Goal: Task Accomplishment & Management: Manage account settings

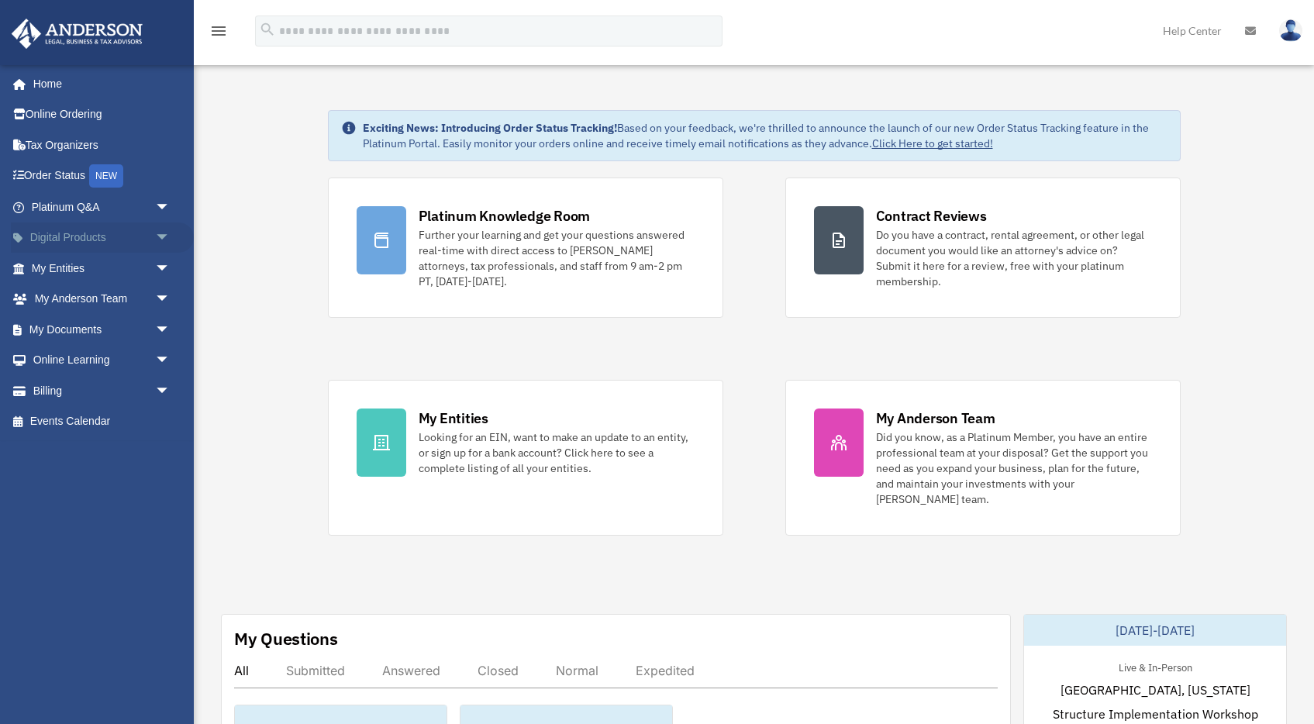
click at [167, 241] on span "arrow_drop_down" at bounding box center [170, 238] width 31 height 32
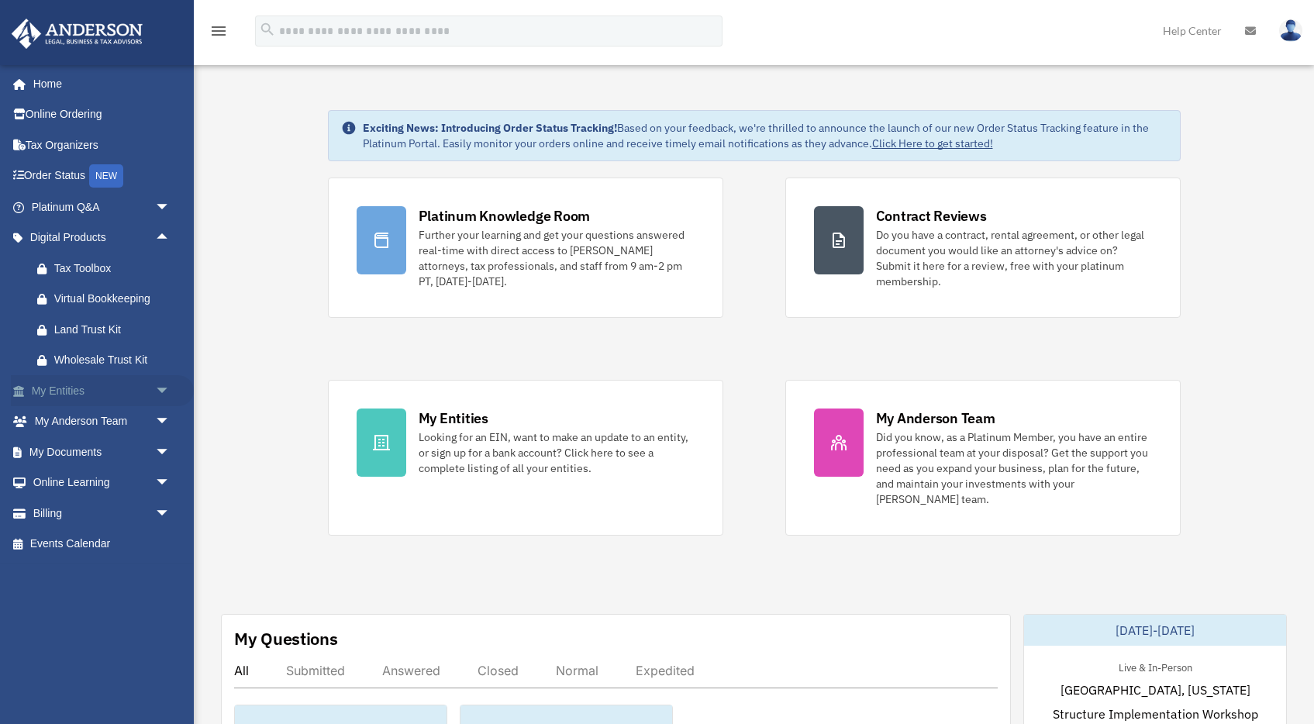
click at [162, 393] on span "arrow_drop_down" at bounding box center [170, 391] width 31 height 32
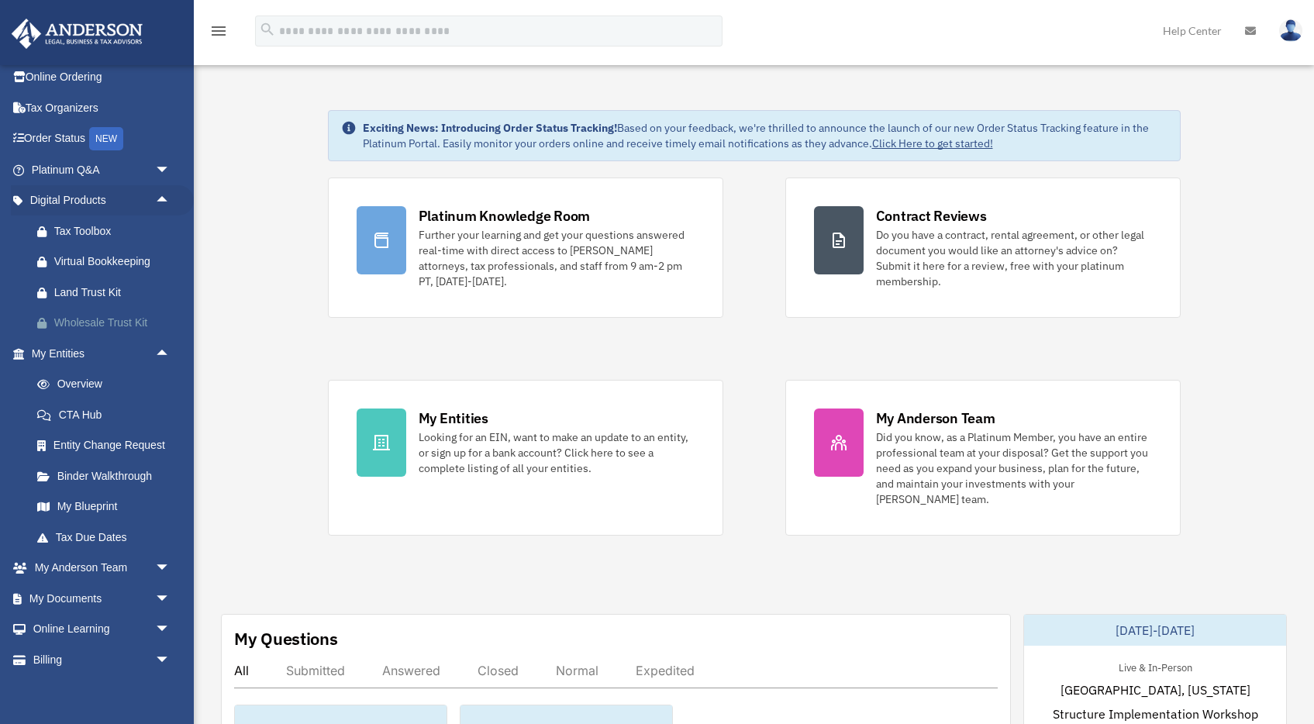
scroll to position [74, 0]
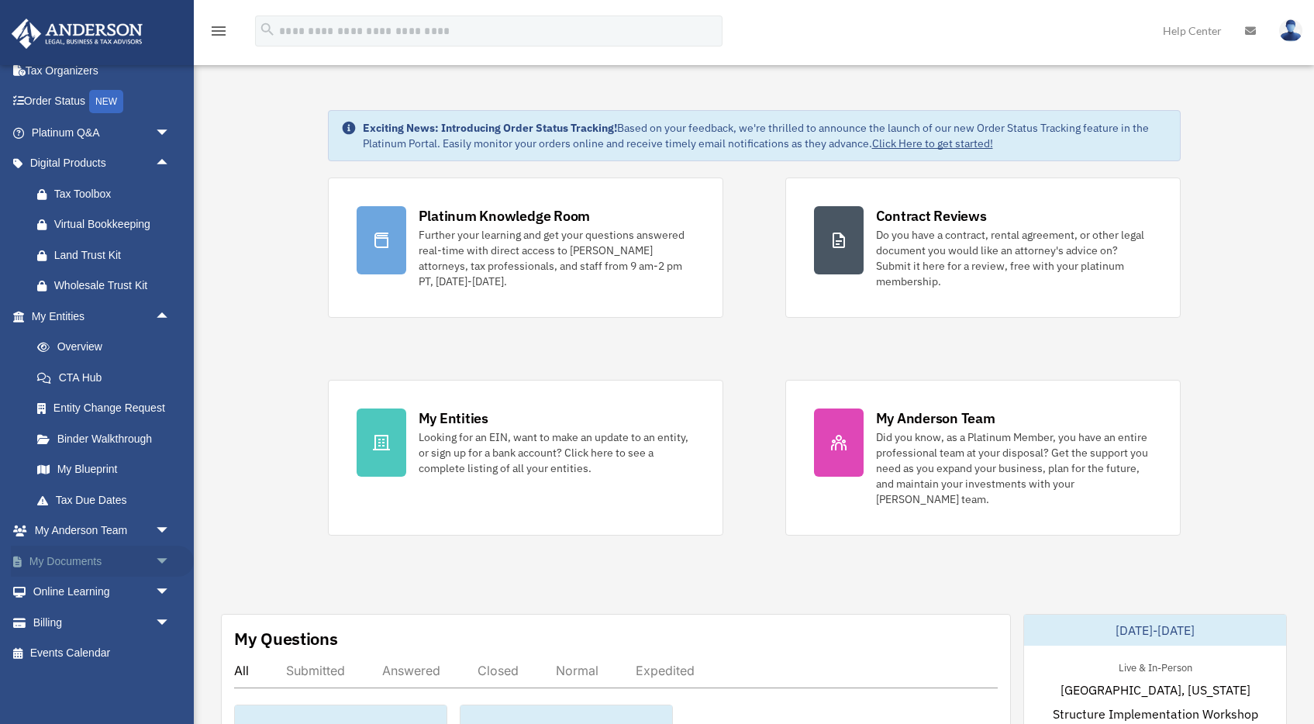
click at [158, 564] on span "arrow_drop_down" at bounding box center [170, 562] width 31 height 32
click at [160, 161] on span "arrow_drop_up" at bounding box center [170, 164] width 31 height 32
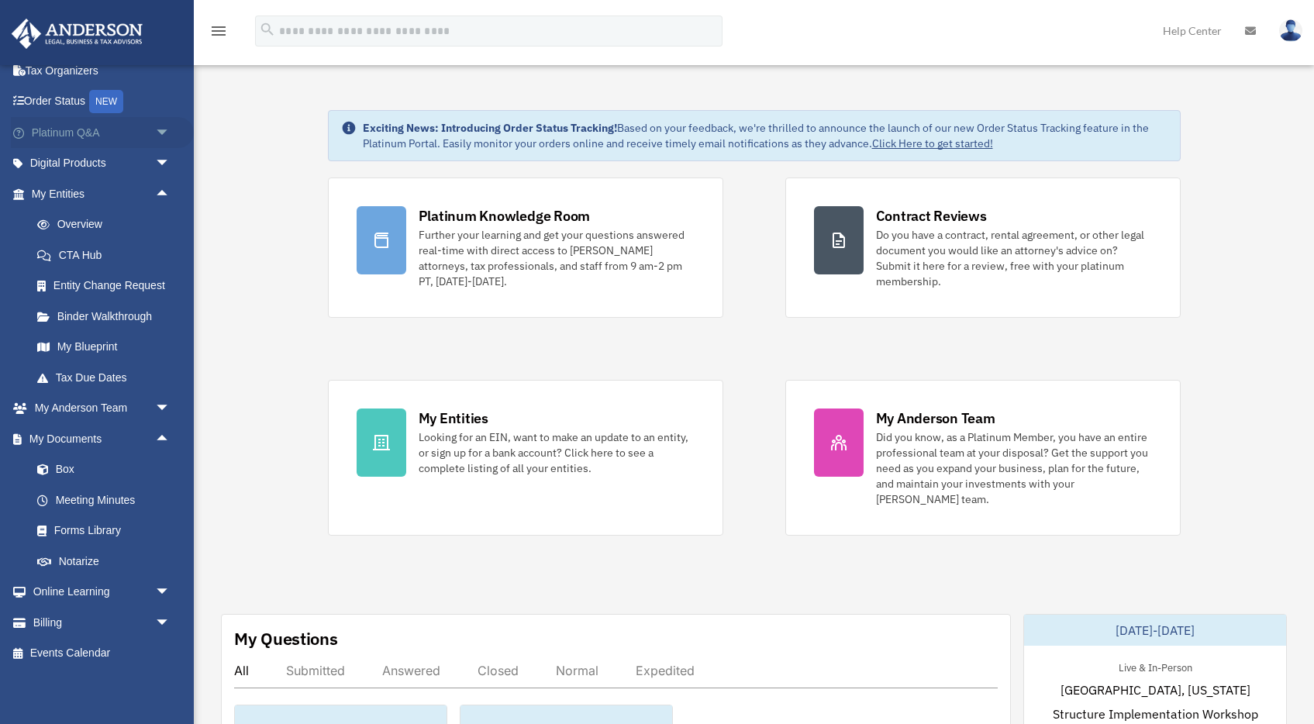
click at [163, 194] on span "arrow_drop_up" at bounding box center [170, 194] width 31 height 32
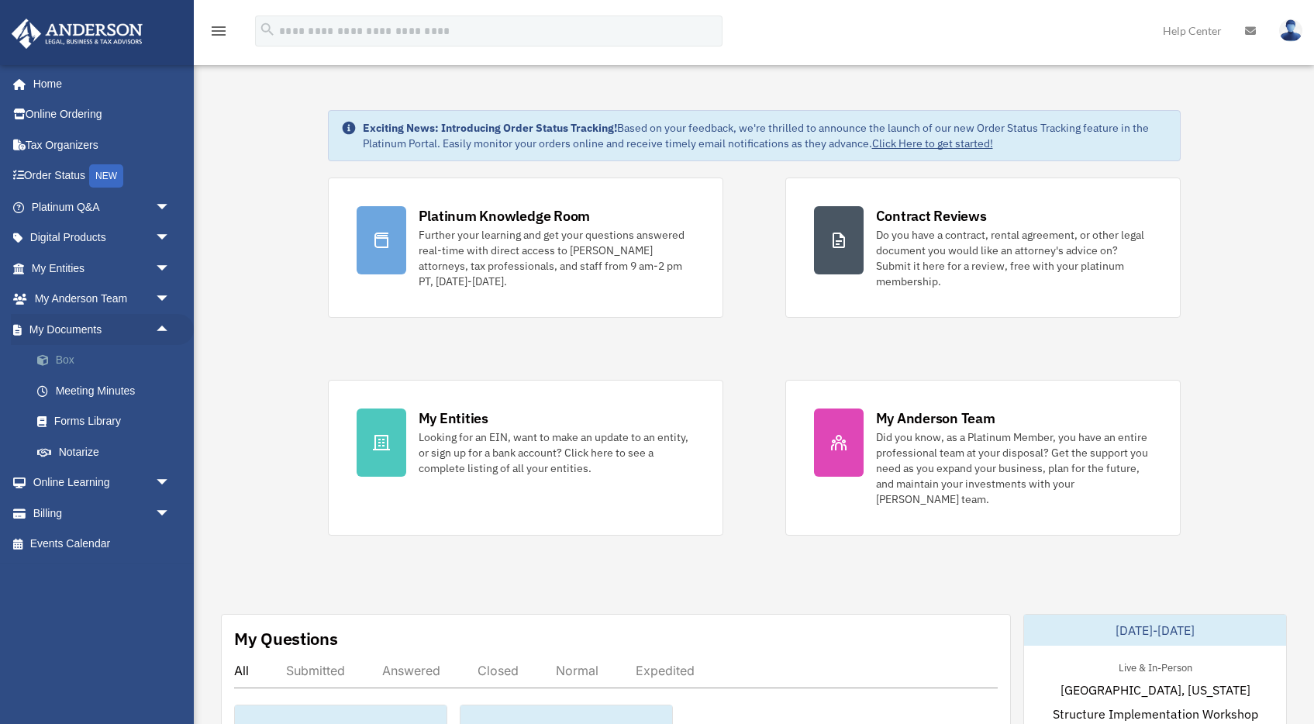
click at [140, 359] on link "Box" at bounding box center [108, 360] width 172 height 31
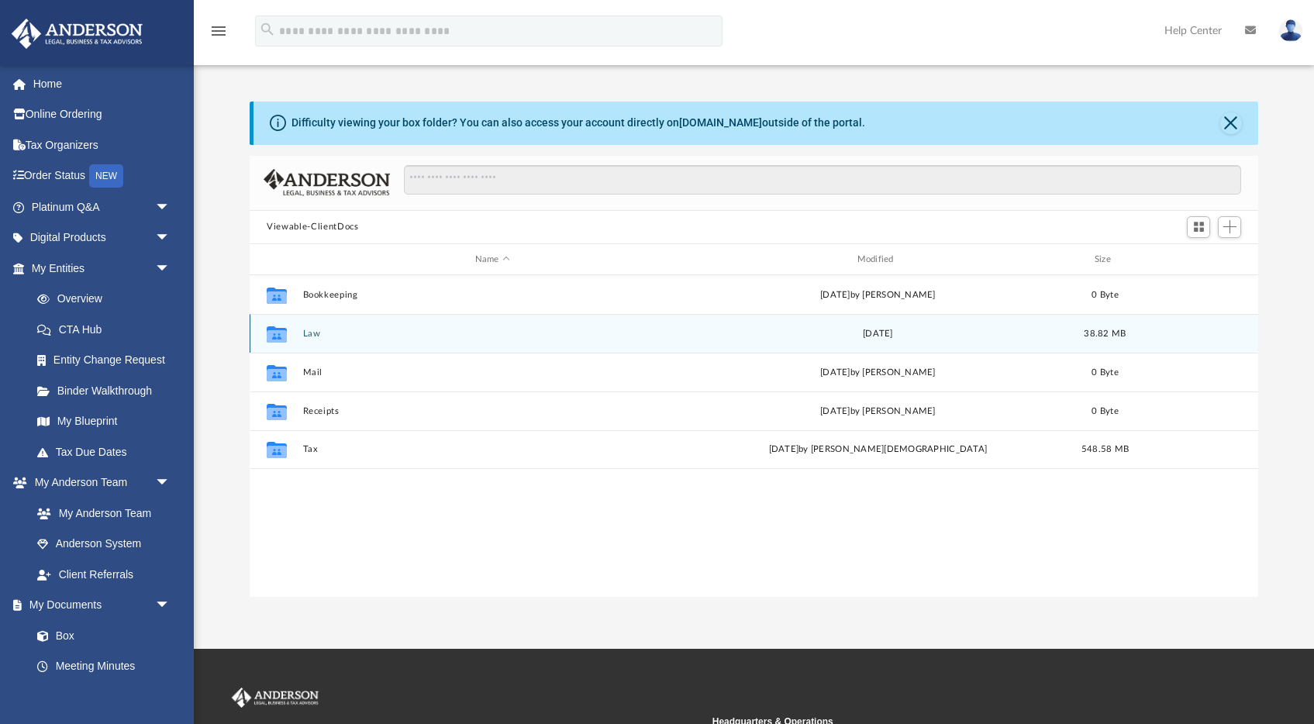
scroll to position [353, 1008]
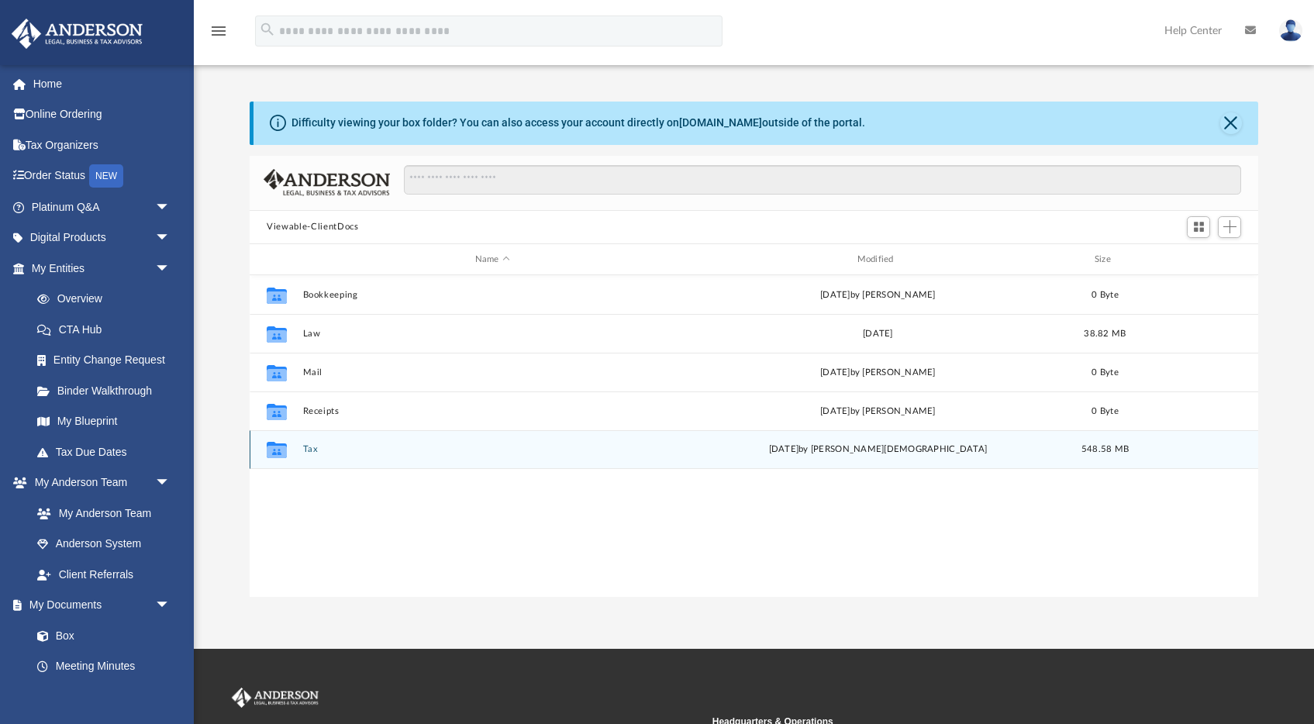
click at [304, 451] on button "Tax" at bounding box center [492, 450] width 379 height 10
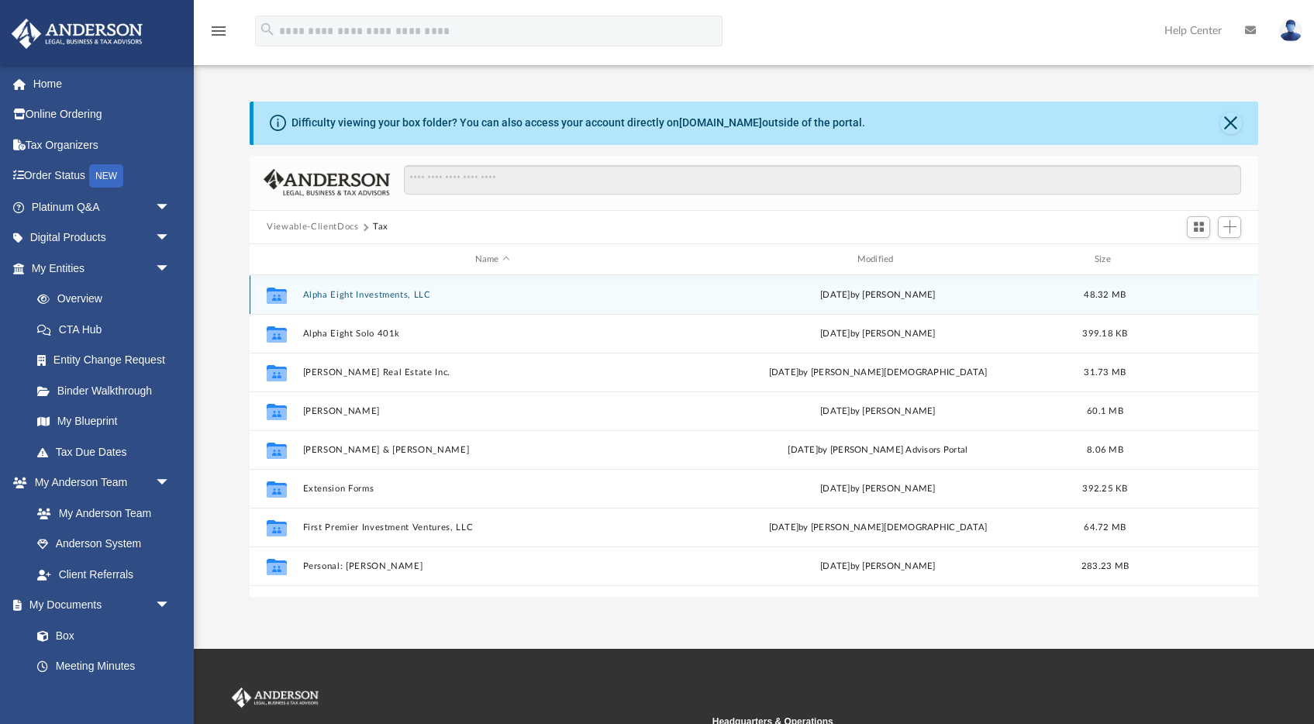
click at [357, 295] on button "Alpha Eight Investments, LLC" at bounding box center [492, 295] width 379 height 10
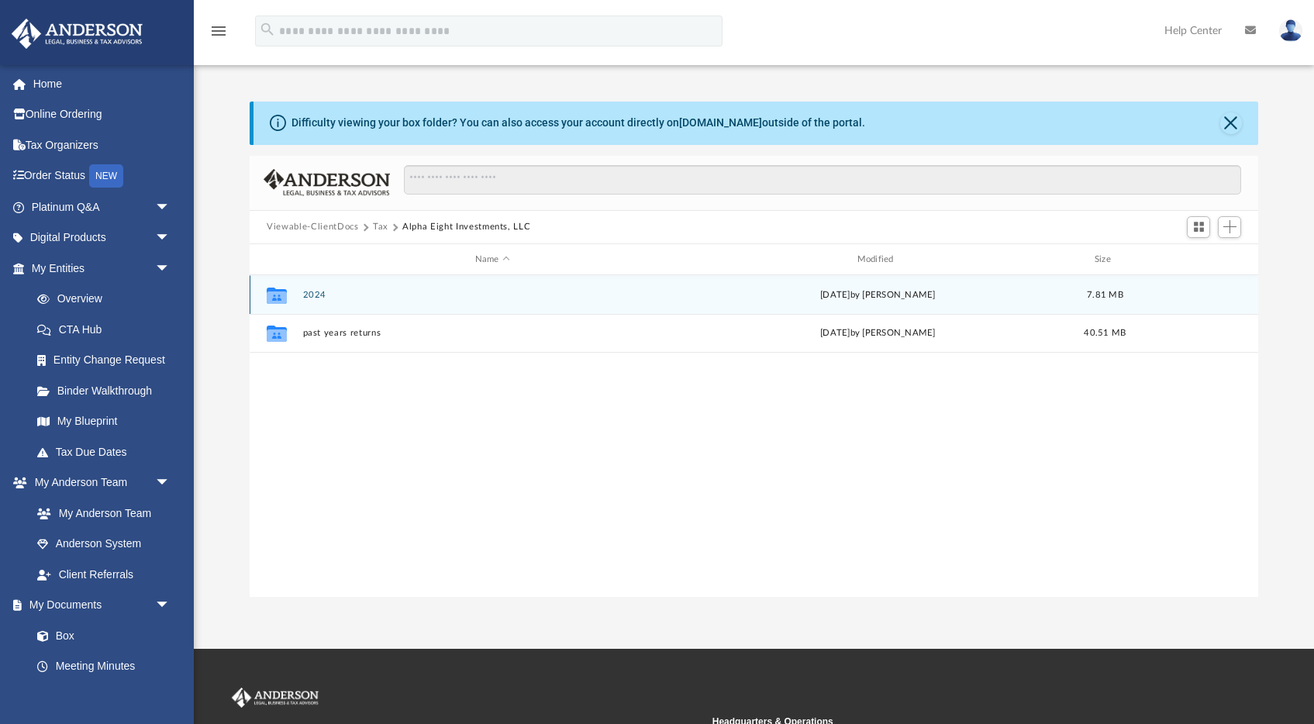
click at [308, 298] on button "2024" at bounding box center [492, 295] width 379 height 10
click at [308, 298] on button "Digital Tax Organizer" at bounding box center [492, 295] width 379 height 10
click at [308, 298] on button "2024" at bounding box center [492, 295] width 379 height 10
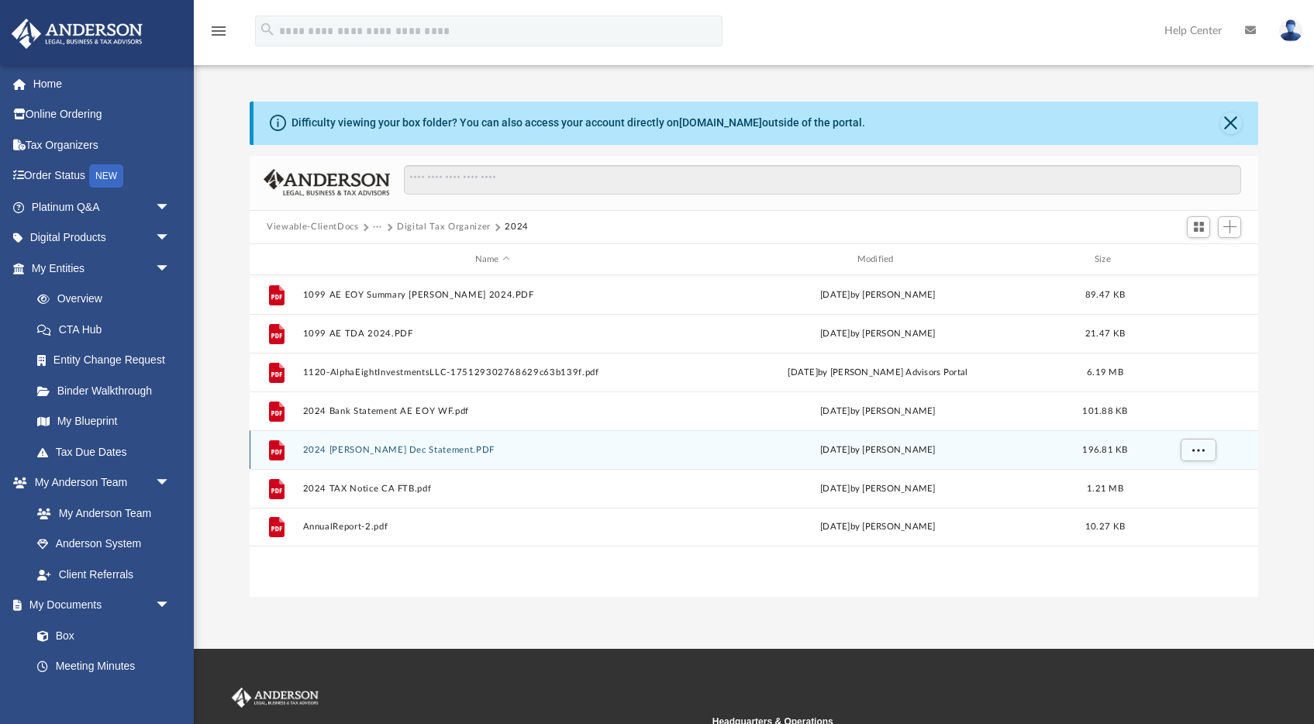
click at [340, 448] on button "2024 Charles Scwabb Dec Statement.PDF" at bounding box center [492, 450] width 379 height 10
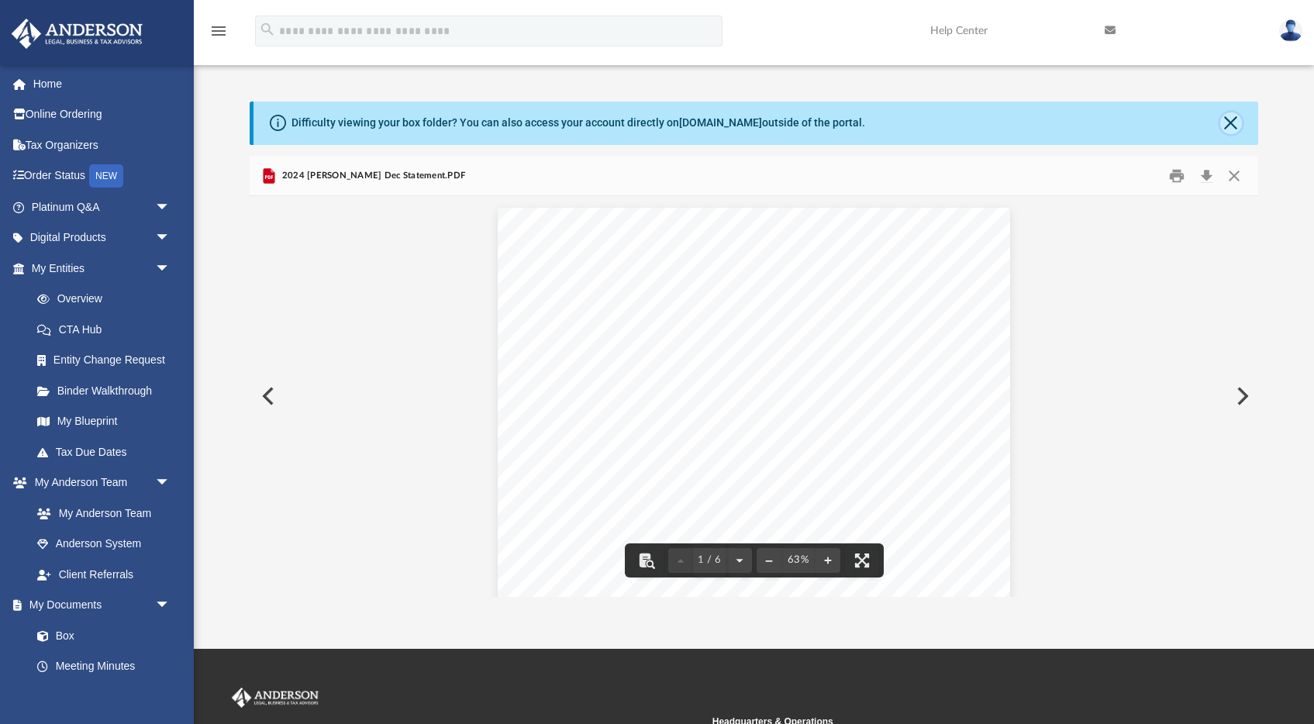
click at [1229, 118] on button "Close" at bounding box center [1231, 123] width 22 height 22
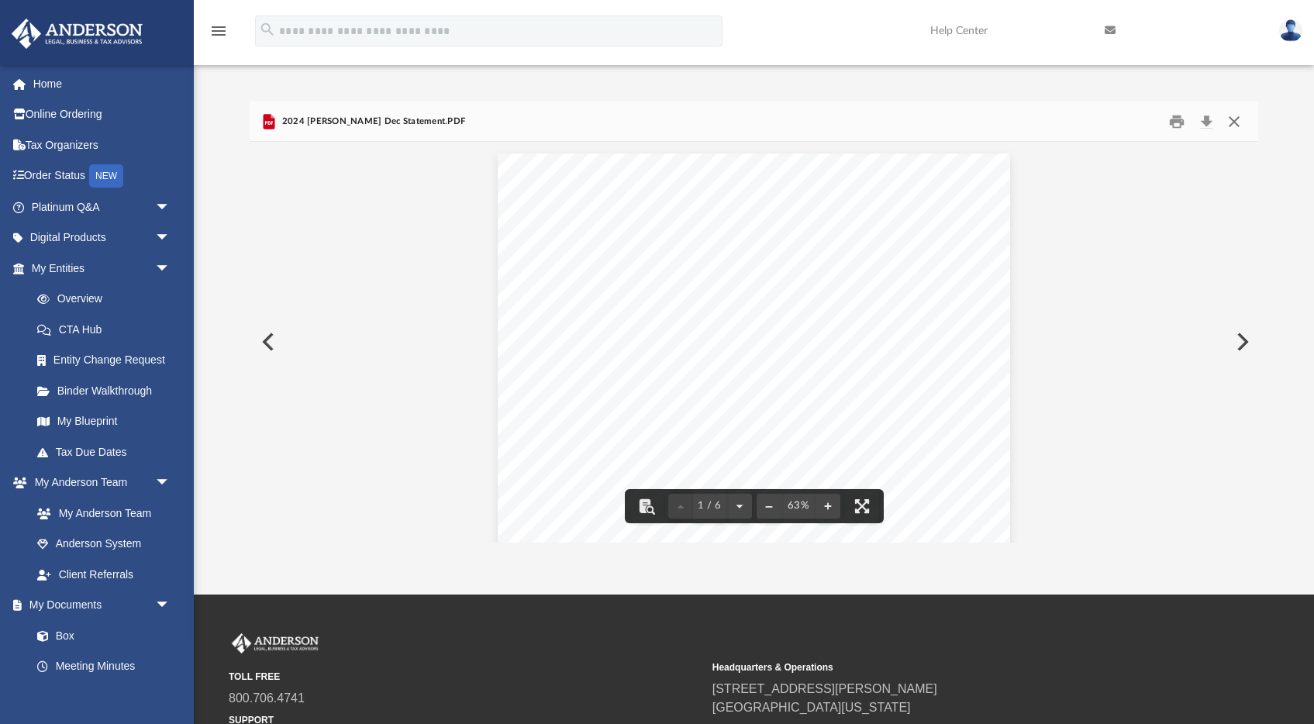
click at [1229, 120] on button "Close" at bounding box center [1233, 121] width 28 height 24
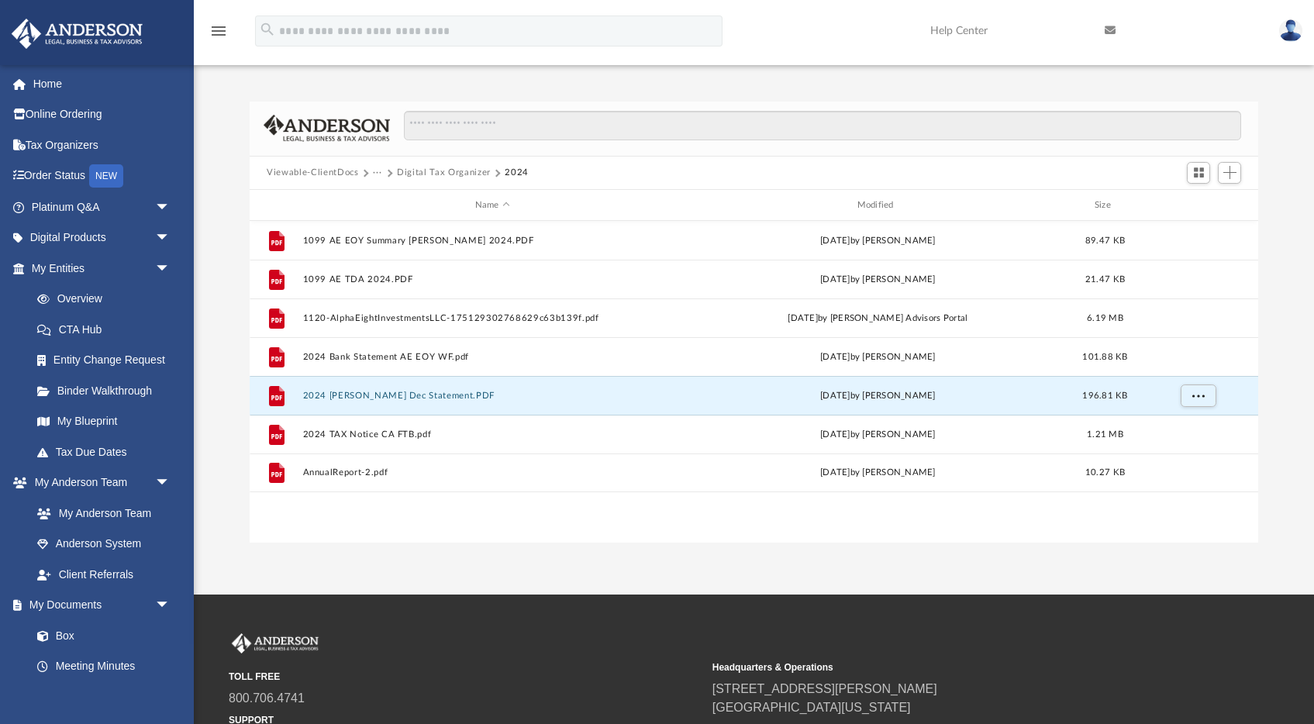
click at [401, 170] on button "Digital Tax Organizer" at bounding box center [444, 173] width 94 height 14
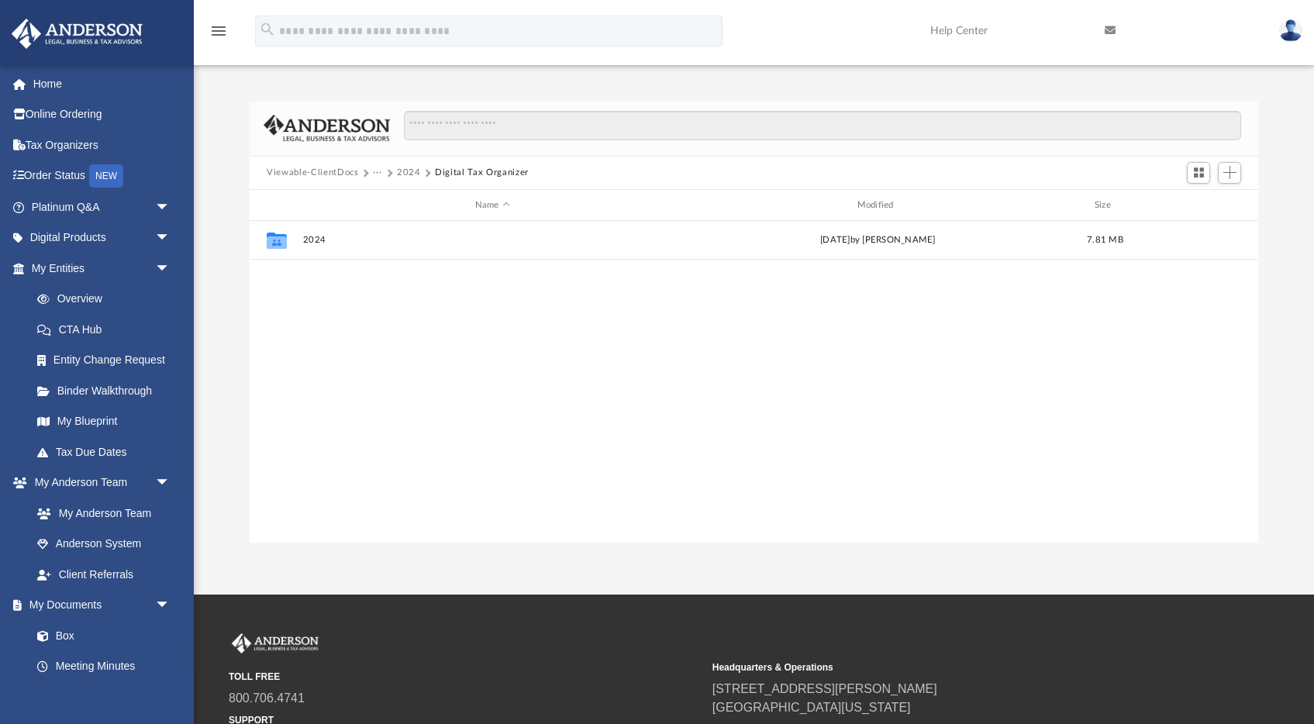
click at [379, 172] on button "···" at bounding box center [378, 173] width 10 height 14
click at [401, 230] on li "Alpha Eight Investments, LLC" at bounding box center [443, 224] width 124 height 16
click at [377, 172] on button "Tax" at bounding box center [381, 173] width 16 height 14
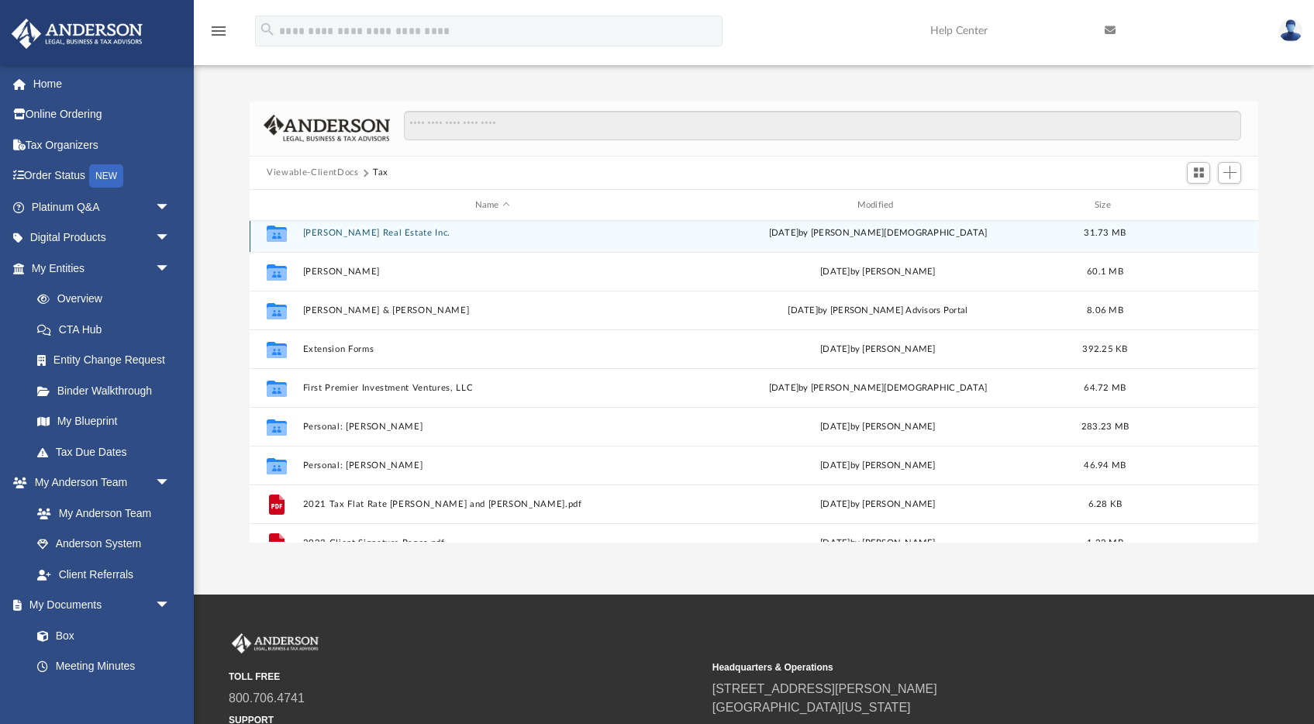
scroll to position [91, 0]
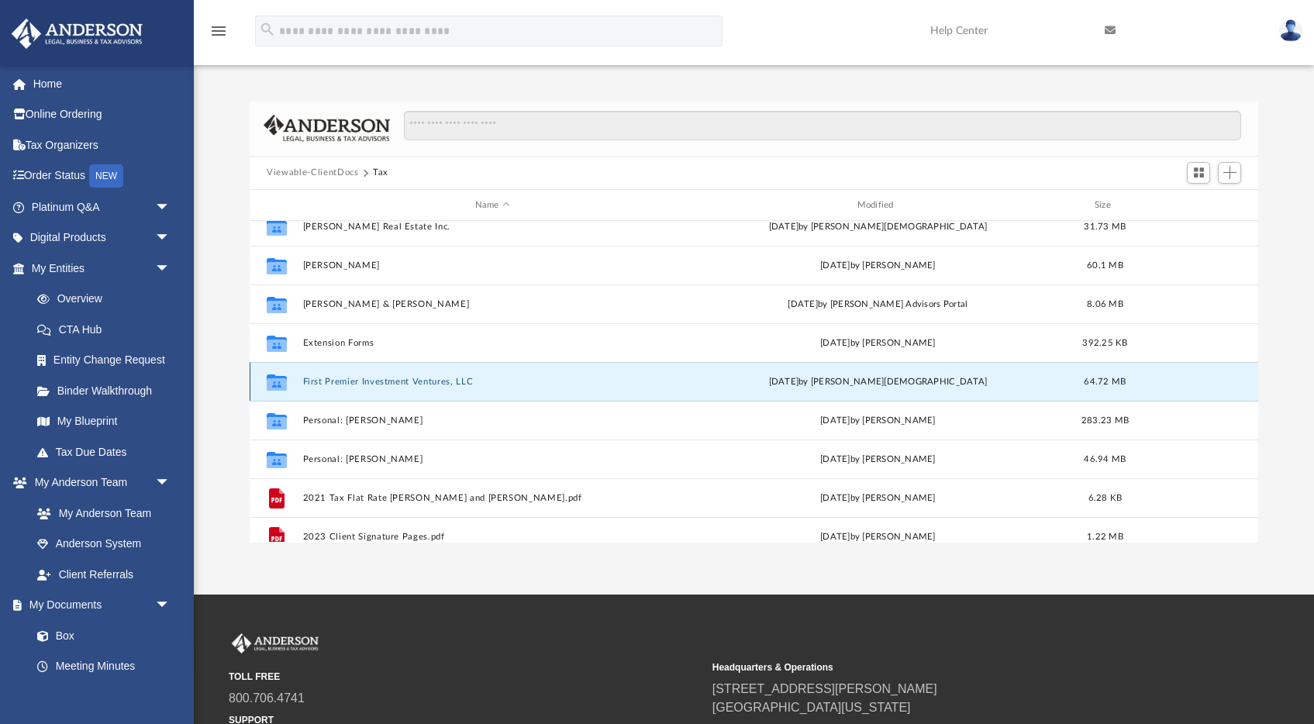
click at [408, 377] on button "First Premier Investment Ventures, LLC" at bounding box center [492, 382] width 379 height 10
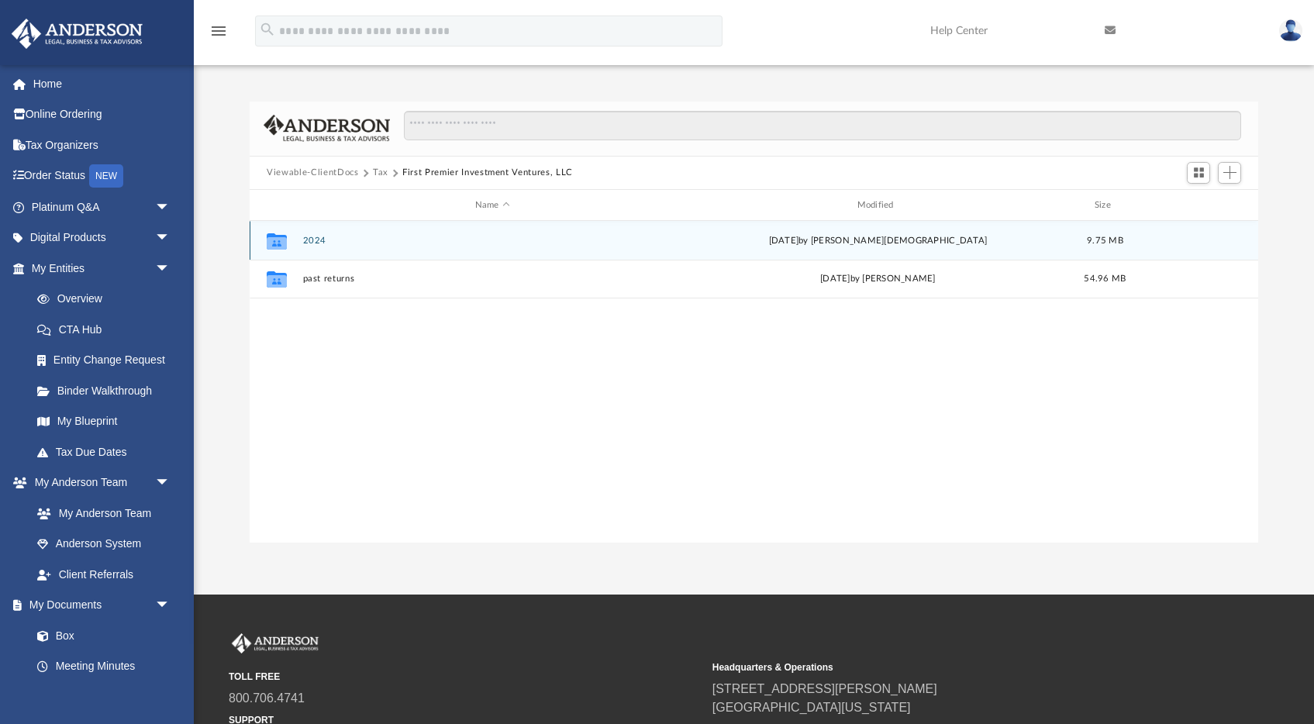
click at [315, 244] on button "2024" at bounding box center [492, 241] width 379 height 10
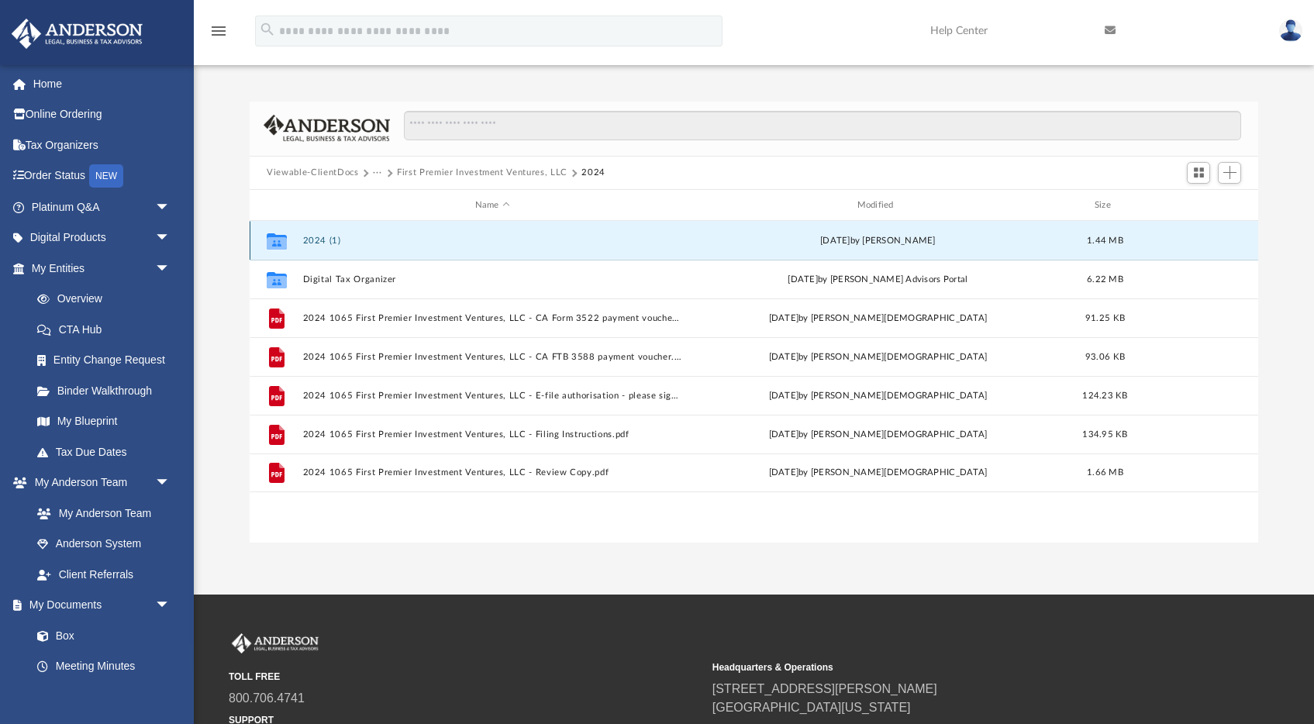
click at [321, 236] on button "2024 (1)" at bounding box center [492, 241] width 379 height 10
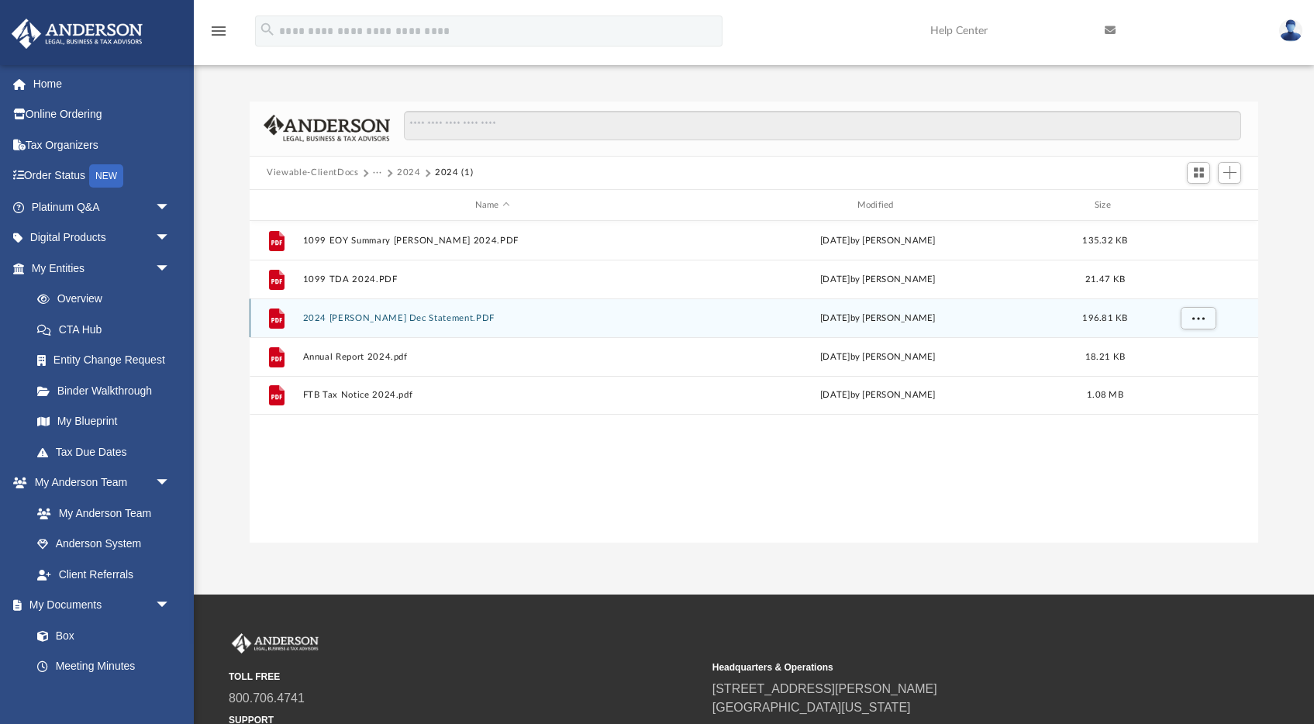
click at [362, 316] on button "2024 Charles Scwabb Dec Statement.PDF" at bounding box center [492, 318] width 379 height 10
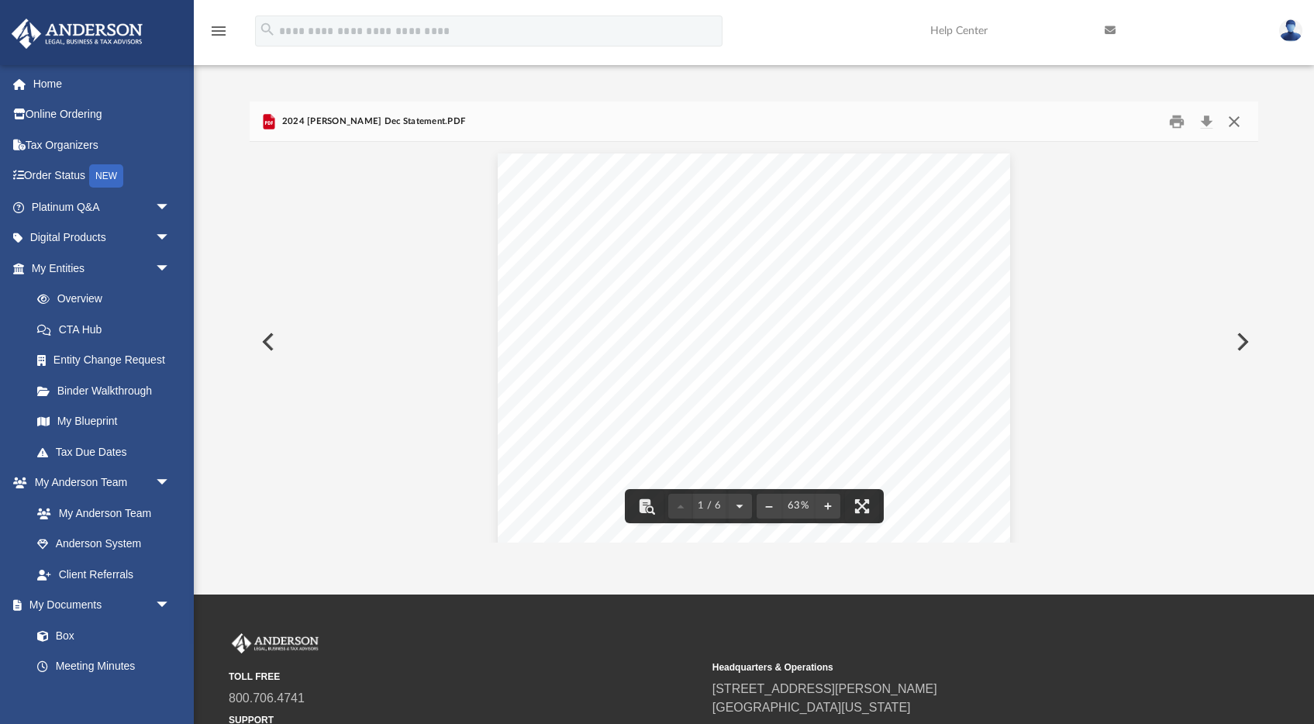
click at [1236, 124] on button "Close" at bounding box center [1233, 121] width 28 height 24
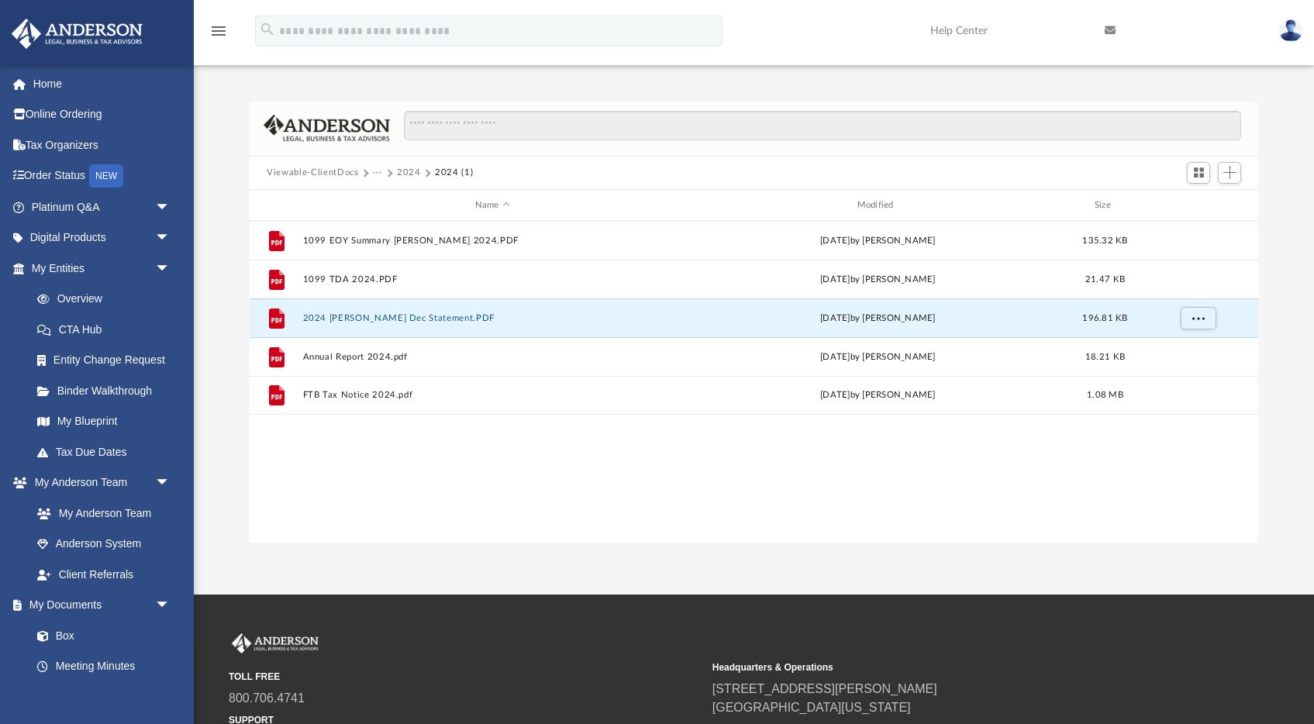
click at [408, 169] on button "2024" at bounding box center [409, 173] width 24 height 14
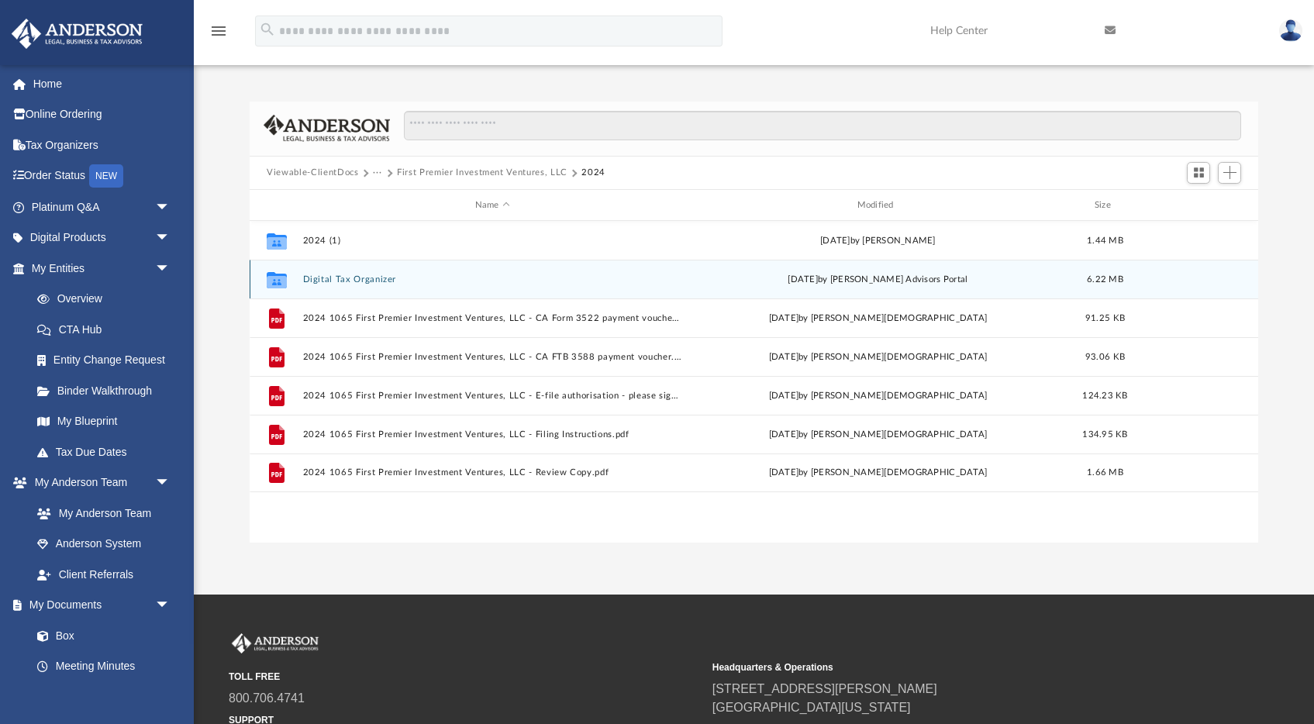
click at [368, 280] on button "Digital Tax Organizer" at bounding box center [492, 279] width 379 height 10
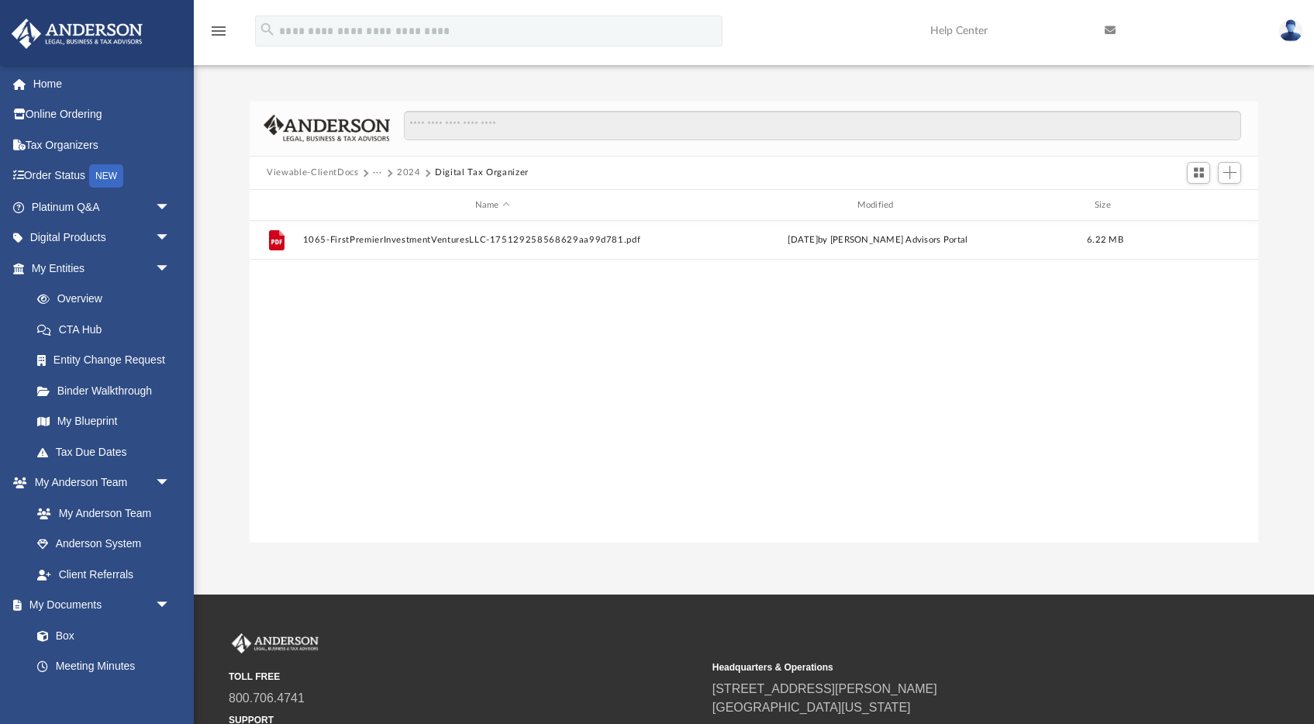
click at [419, 173] on span "2024" at bounding box center [416, 173] width 38 height 14
click at [415, 174] on button "2024" at bounding box center [409, 173] width 24 height 14
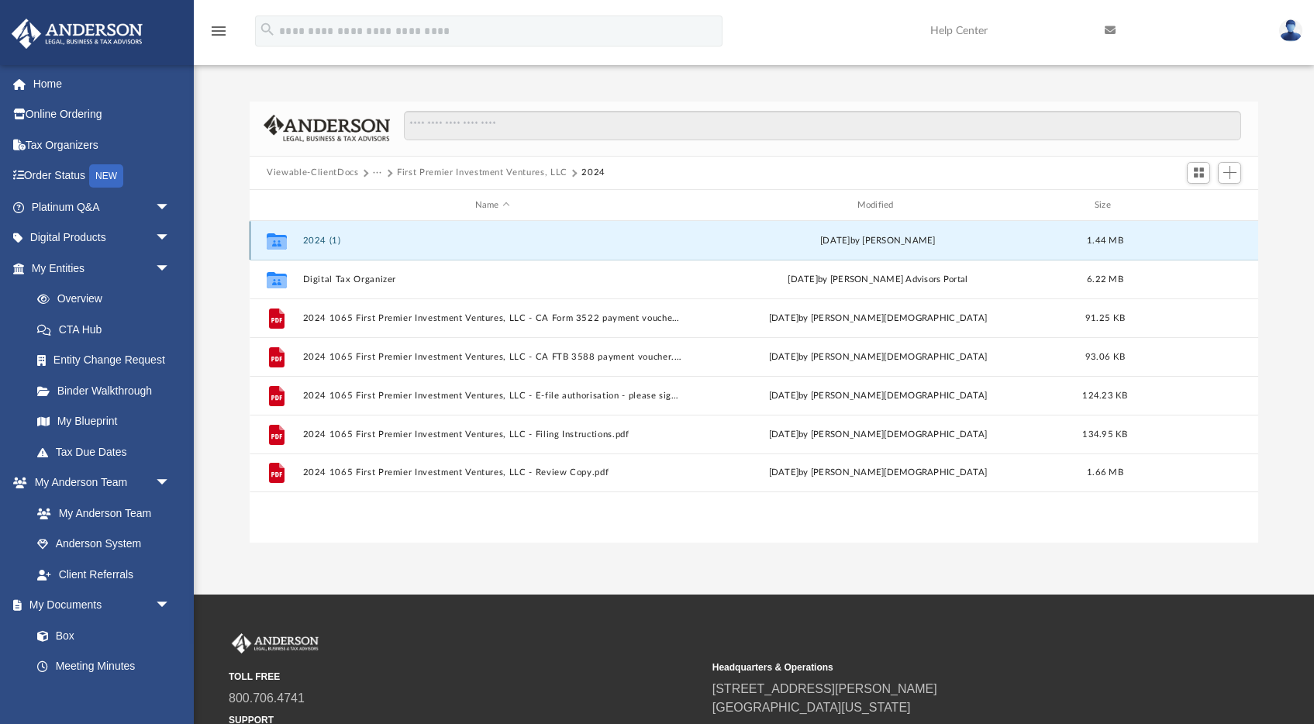
click at [323, 244] on button "2024 (1)" at bounding box center [492, 241] width 379 height 10
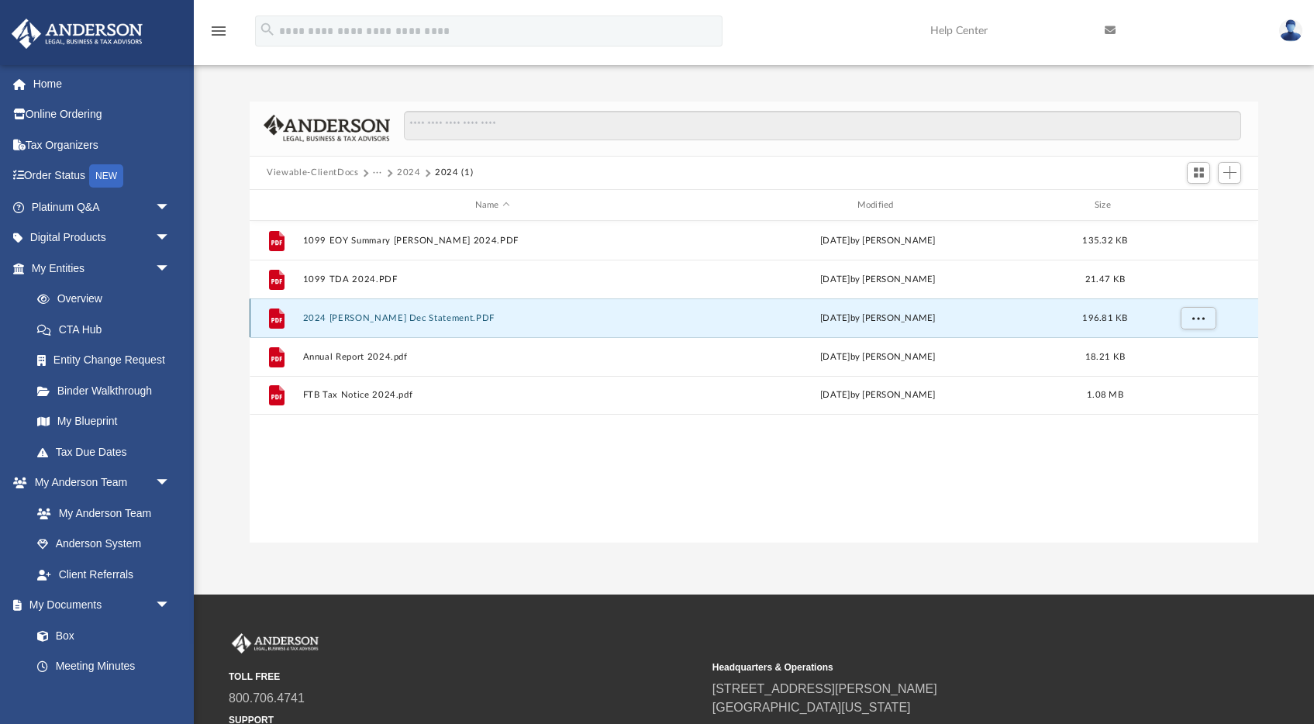
click at [416, 319] on button "2024 Charles Scwabb Dec Statement.PDF" at bounding box center [492, 318] width 379 height 10
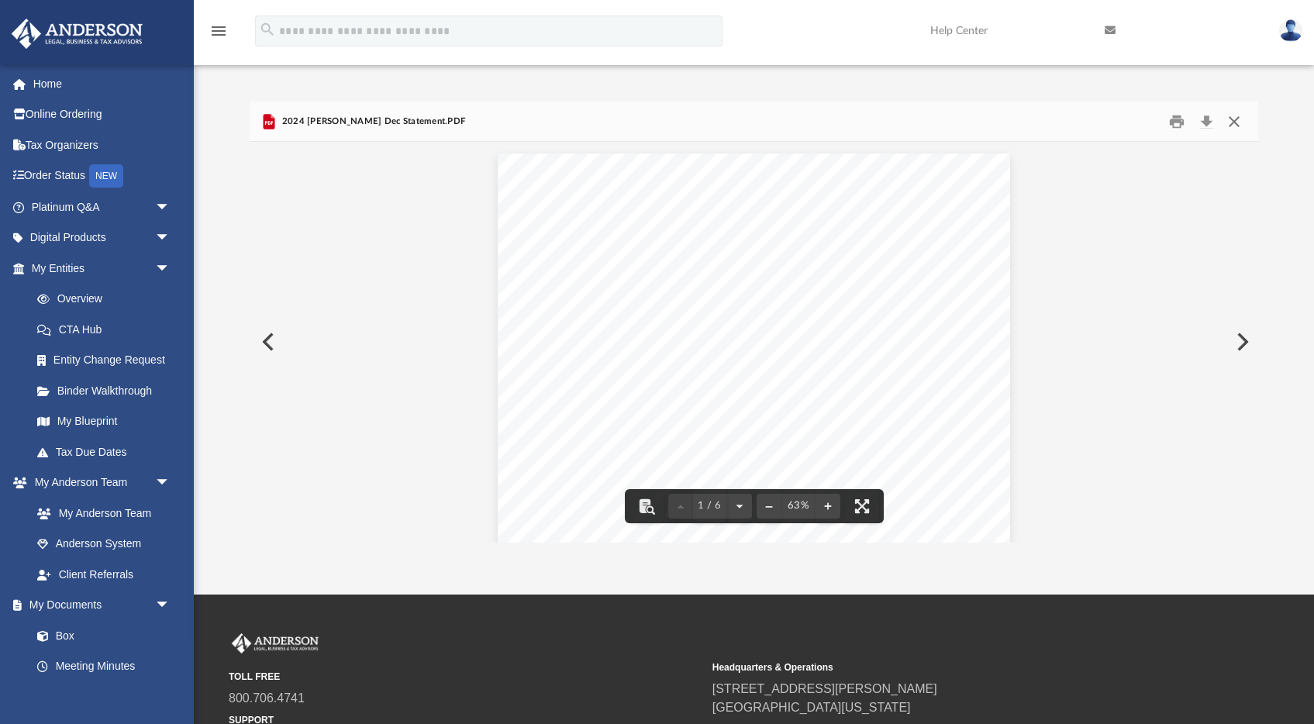
click at [1239, 119] on button "Close" at bounding box center [1233, 121] width 28 height 24
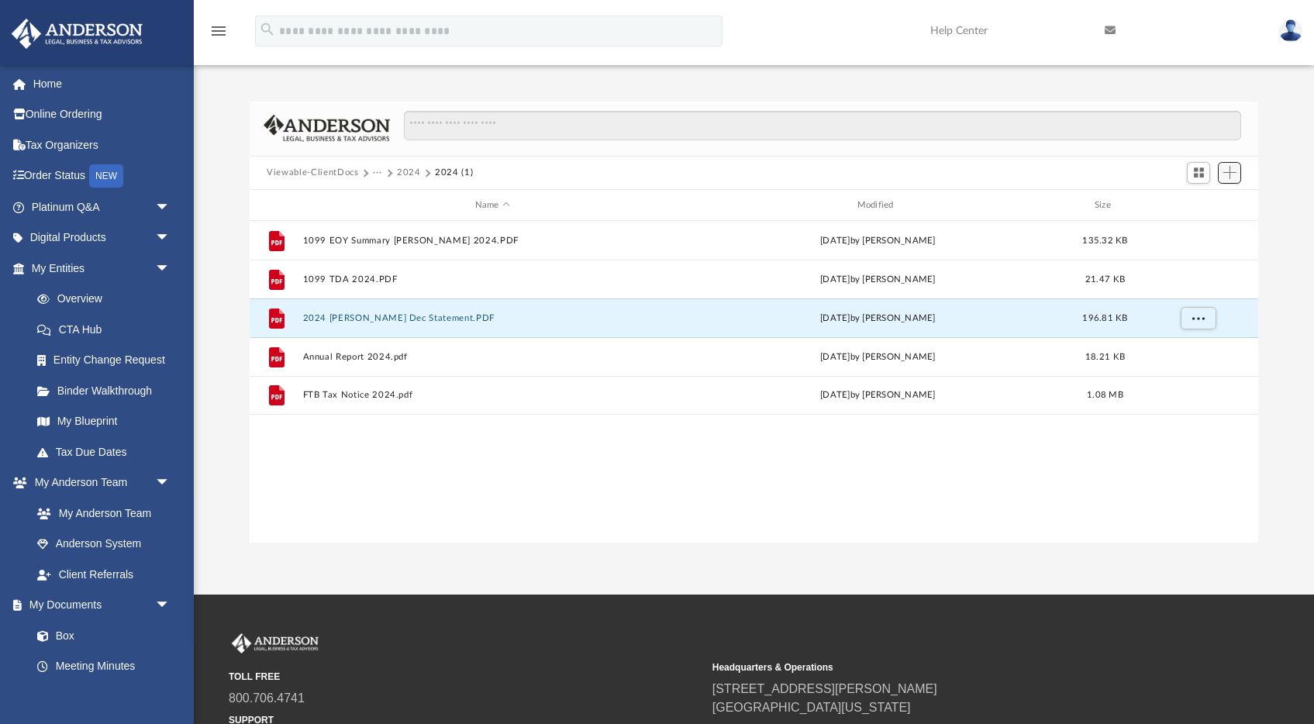
click at [1232, 177] on span "Add" at bounding box center [1229, 172] width 13 height 13
click at [1219, 202] on li "Upload" at bounding box center [1208, 204] width 50 height 16
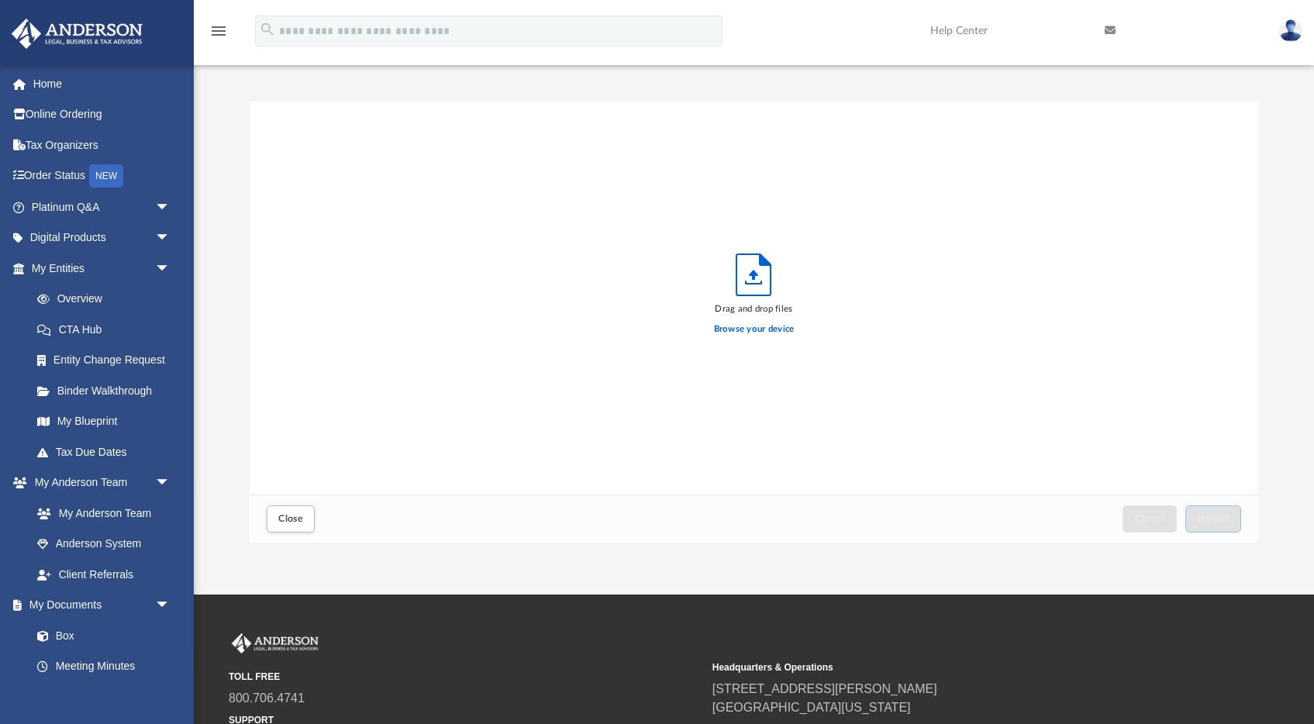
scroll to position [393, 1008]
click at [767, 327] on label "Browse your device" at bounding box center [754, 329] width 81 height 14
click at [0, 0] on input "Browse your device" at bounding box center [0, 0] width 0 height 0
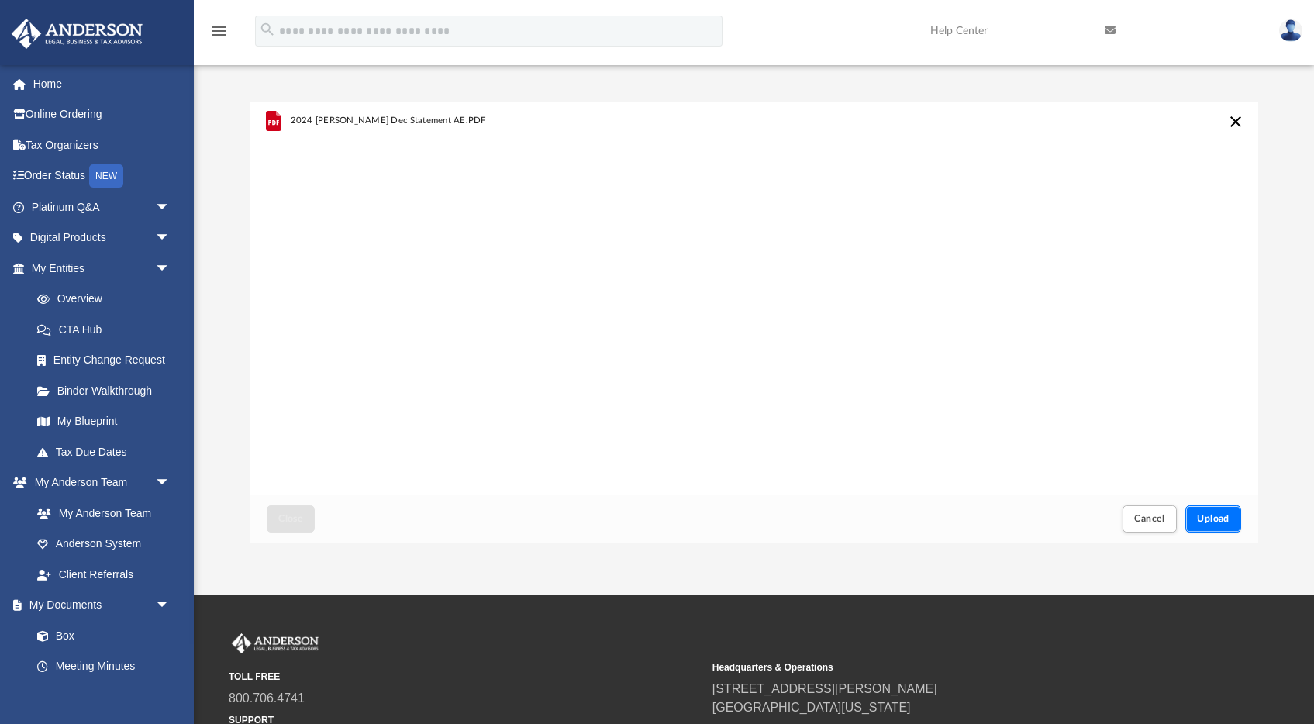
click at [1224, 526] on button "Upload" at bounding box center [1213, 518] width 56 height 27
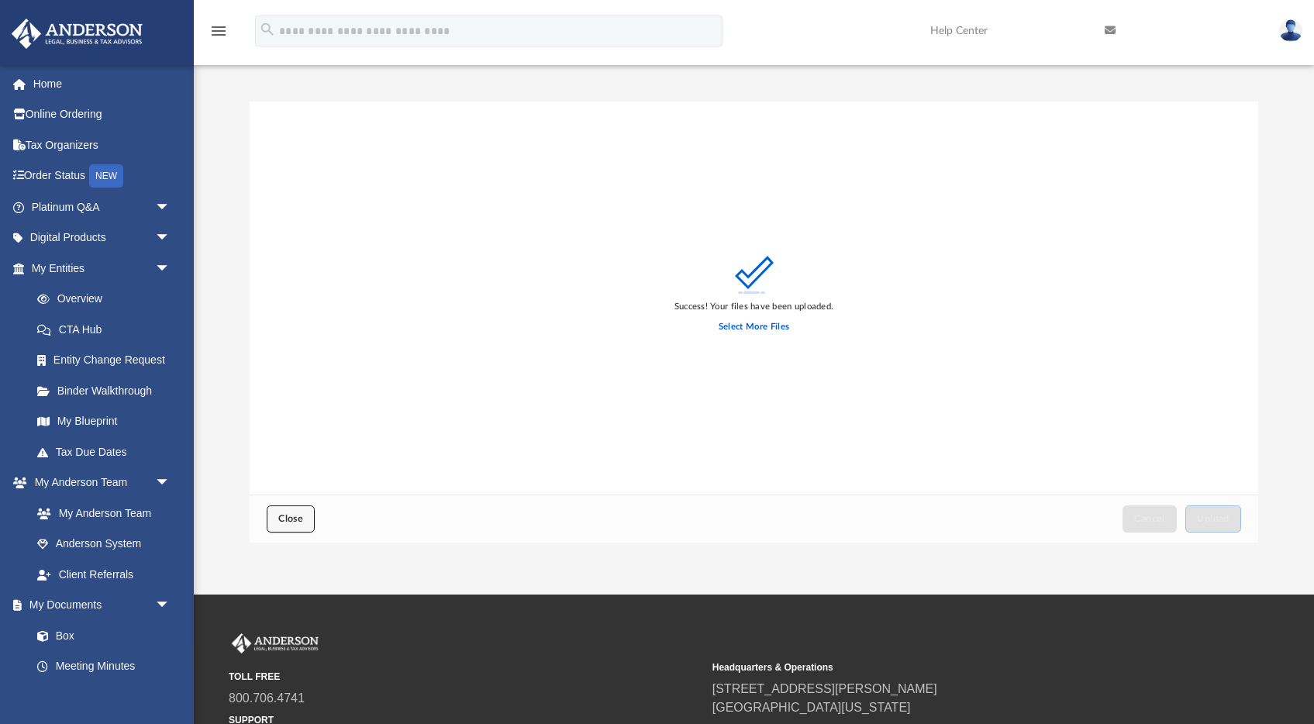
click at [304, 514] on button "Close" at bounding box center [291, 518] width 48 height 27
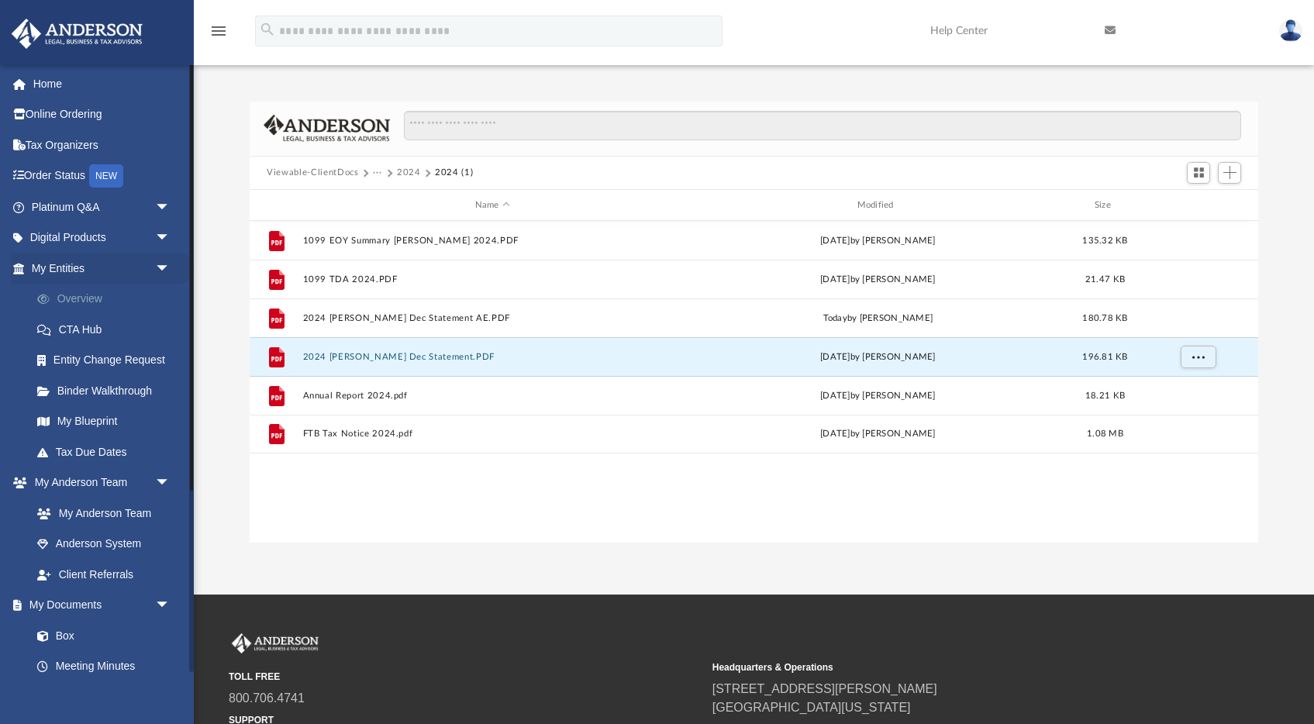
click at [99, 298] on link "Overview" at bounding box center [108, 299] width 172 height 31
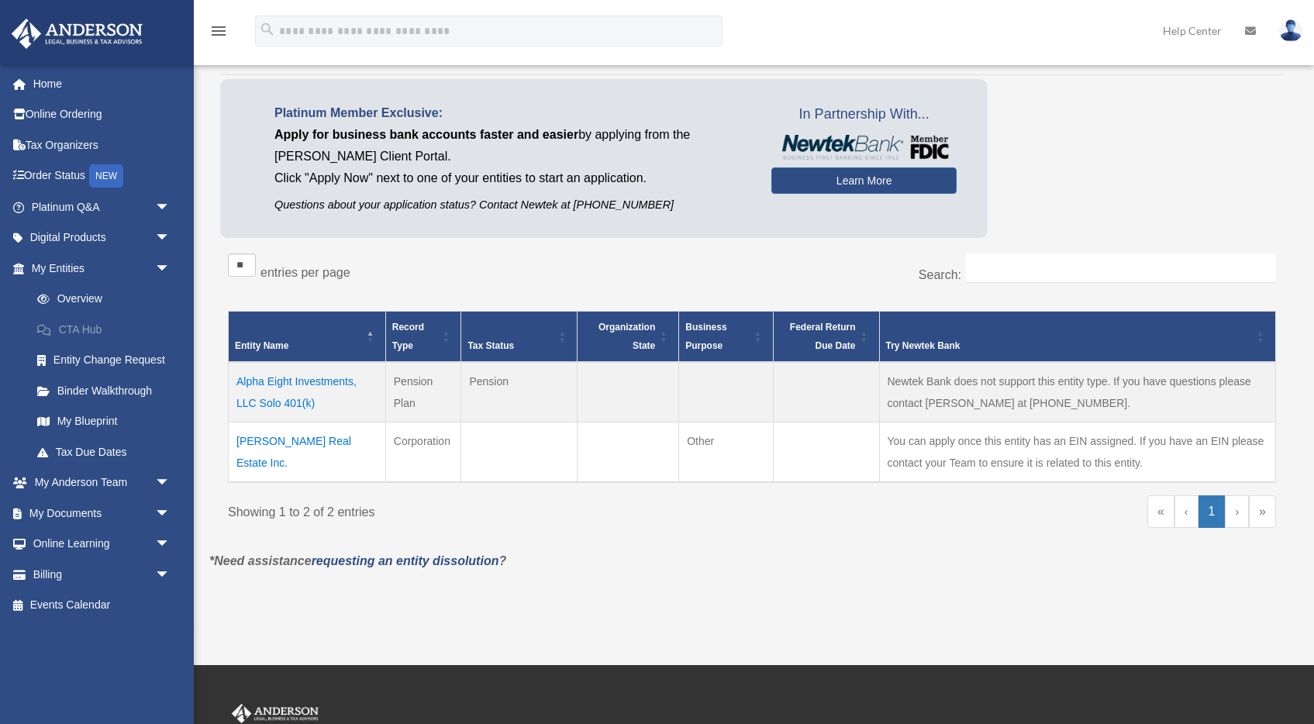
scroll to position [85, 0]
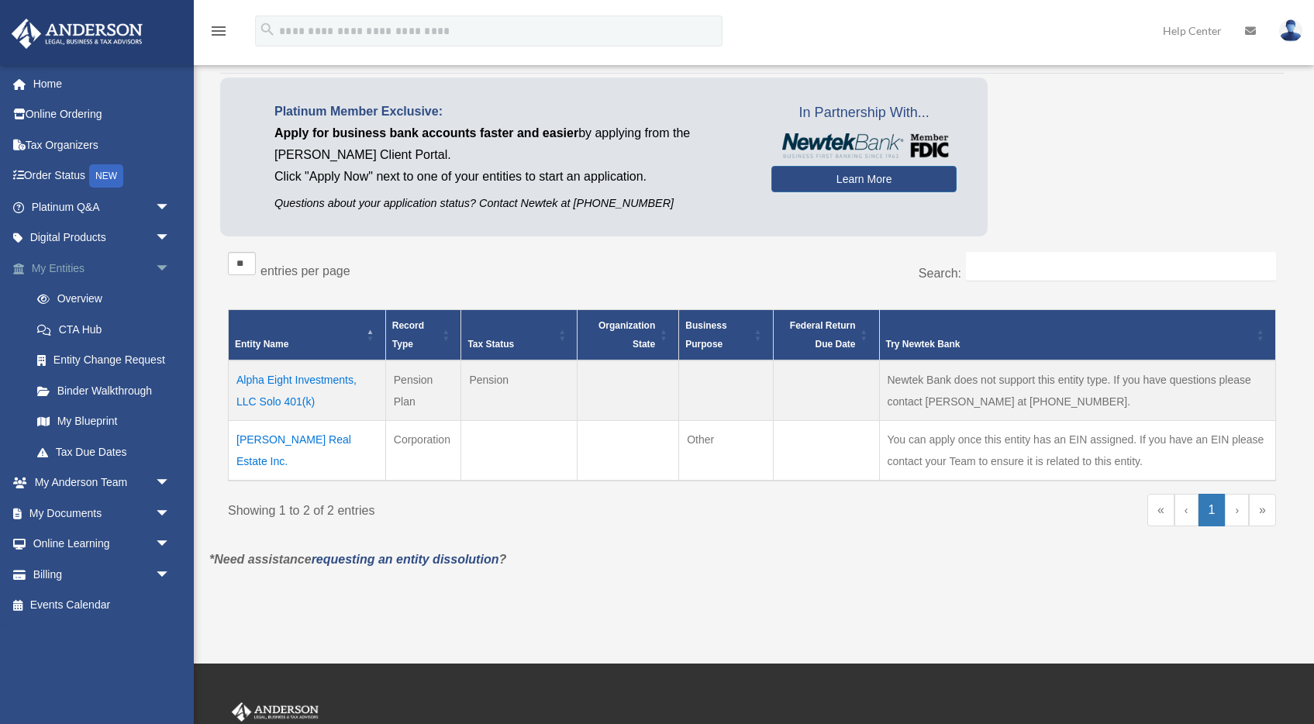
click at [155, 268] on span "arrow_drop_down" at bounding box center [170, 269] width 31 height 32
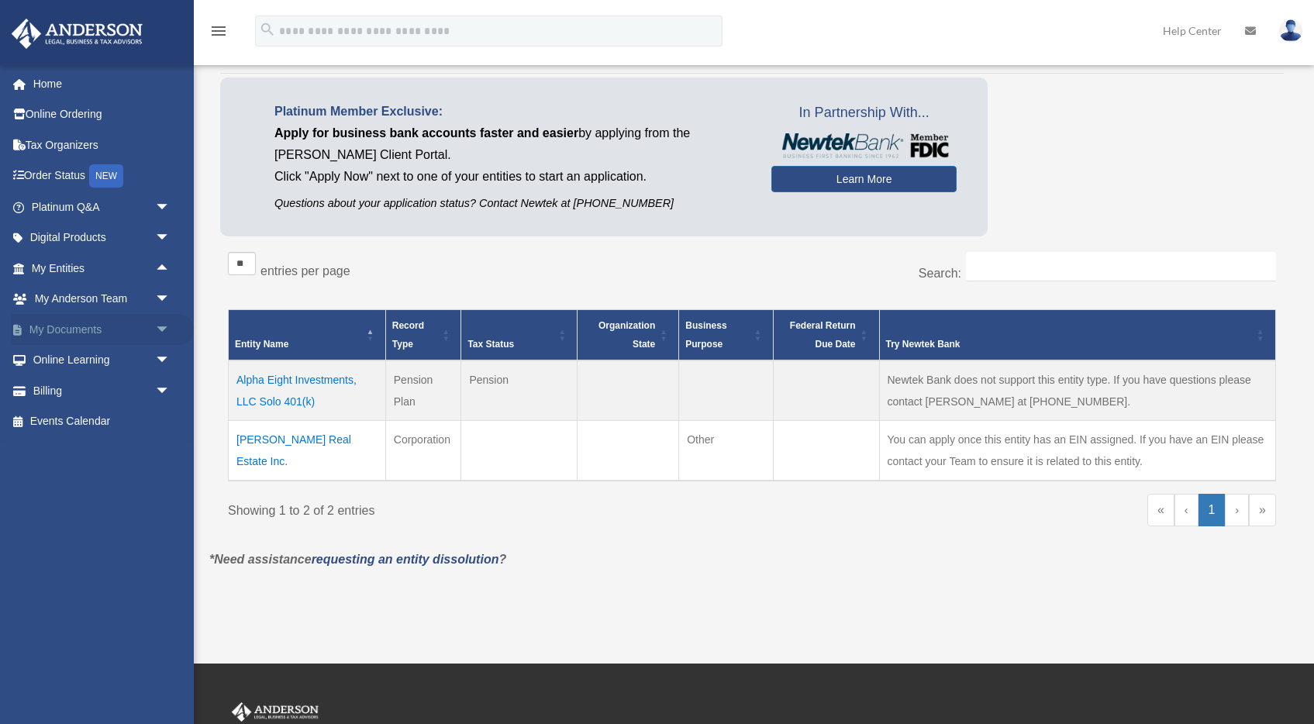
click at [157, 319] on span "arrow_drop_down" at bounding box center [170, 330] width 31 height 32
click at [97, 364] on link "Box" at bounding box center [108, 360] width 172 height 31
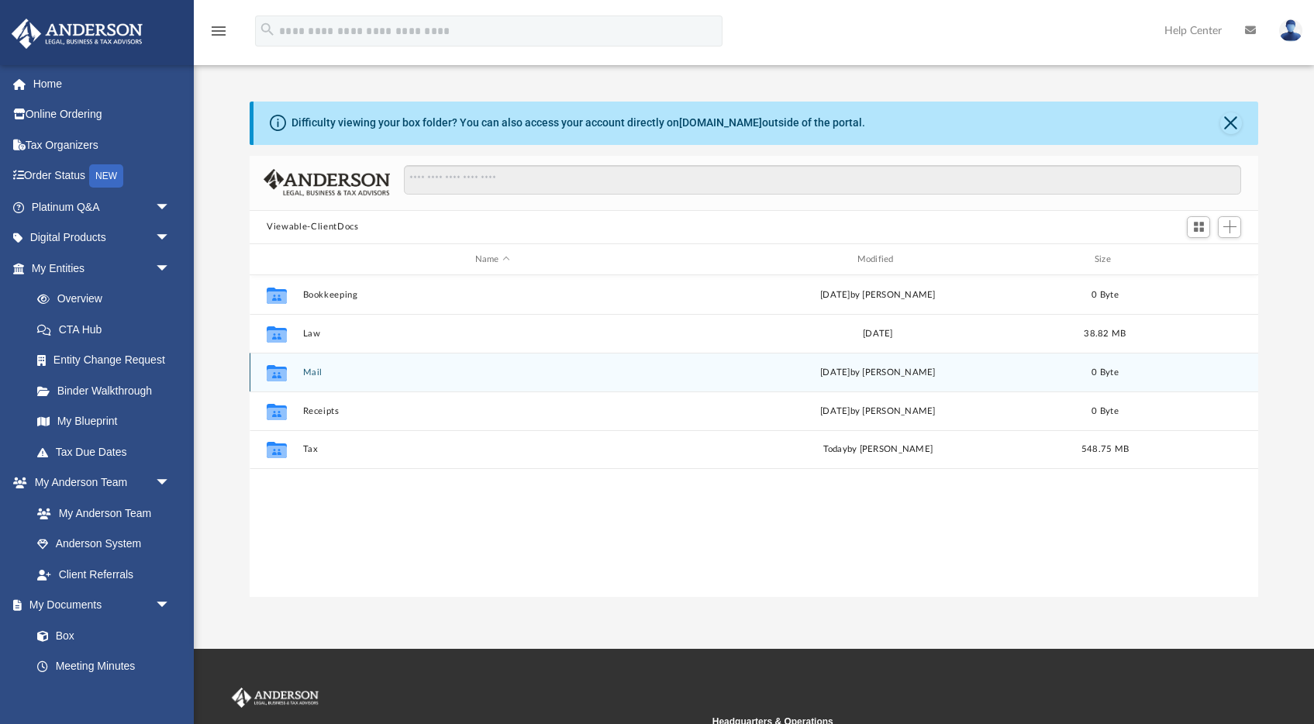
scroll to position [353, 1008]
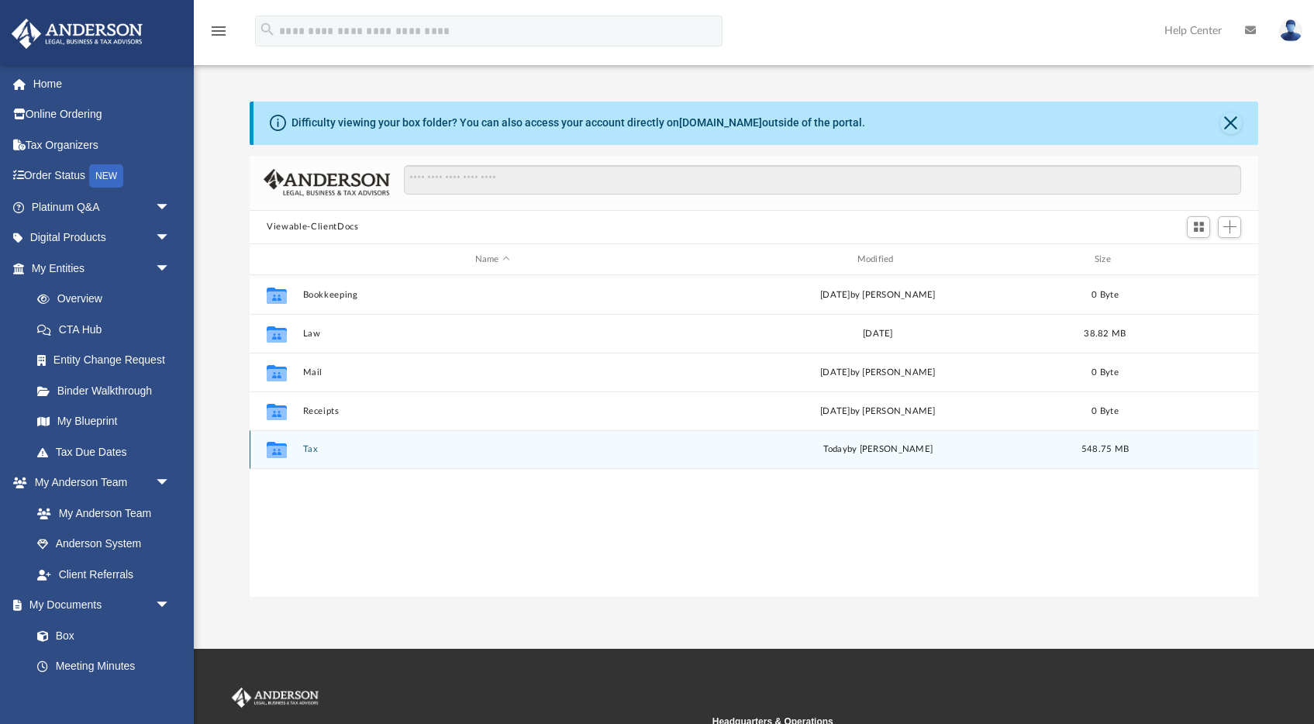
click at [304, 449] on button "Tax" at bounding box center [492, 450] width 379 height 10
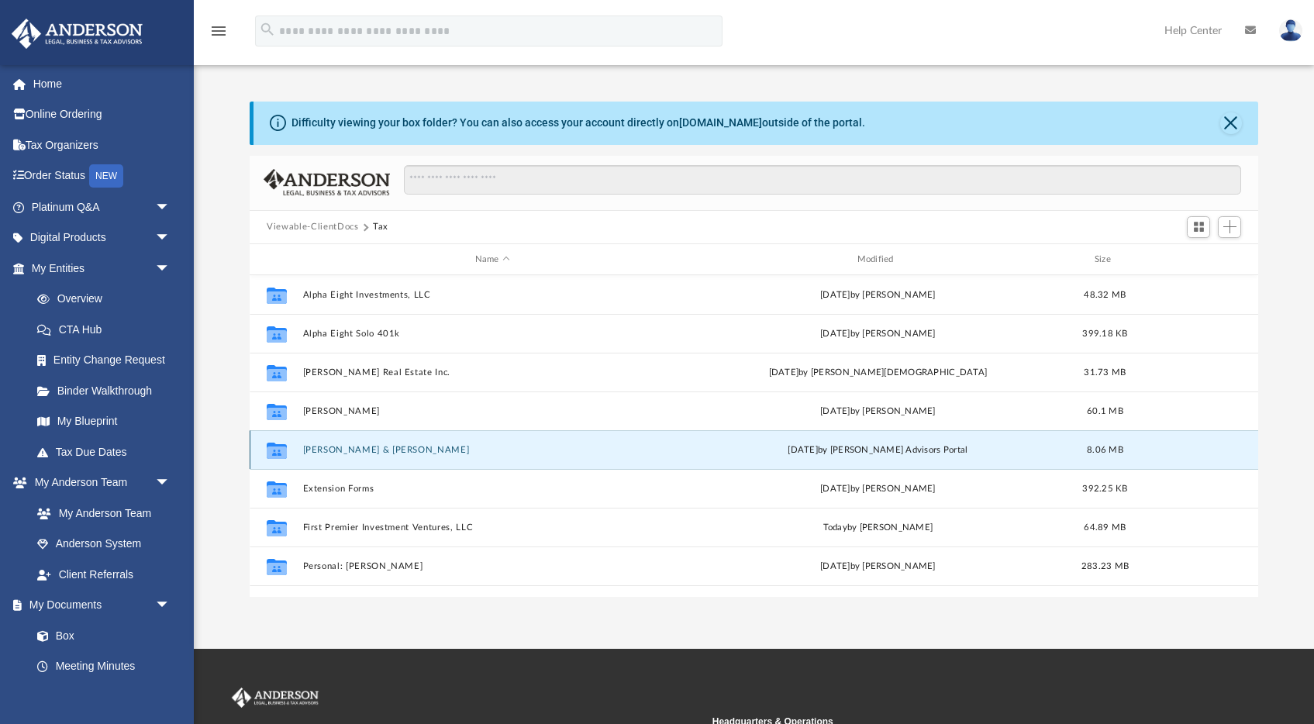
click at [350, 448] on button "[PERSON_NAME] & [PERSON_NAME]" at bounding box center [492, 450] width 379 height 10
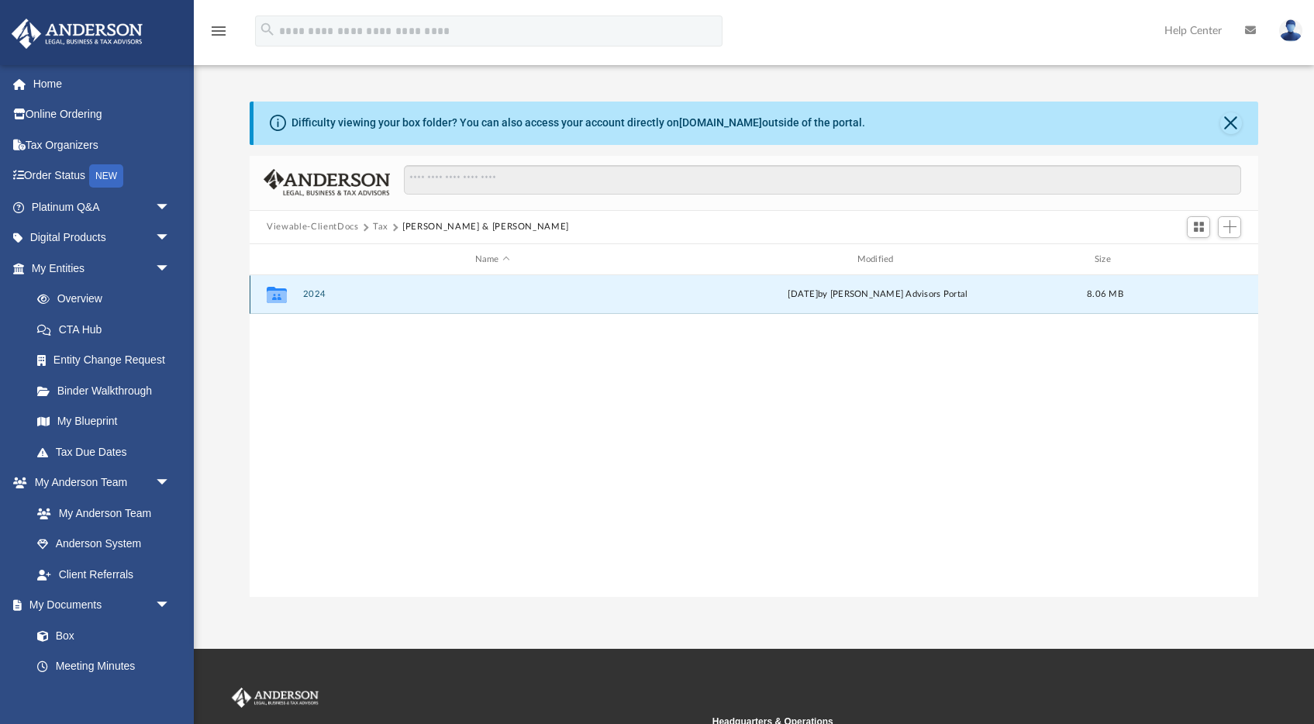
click at [313, 290] on button "2024" at bounding box center [492, 295] width 379 height 10
click at [313, 290] on button "Digital Tax Organizer" at bounding box center [492, 295] width 379 height 10
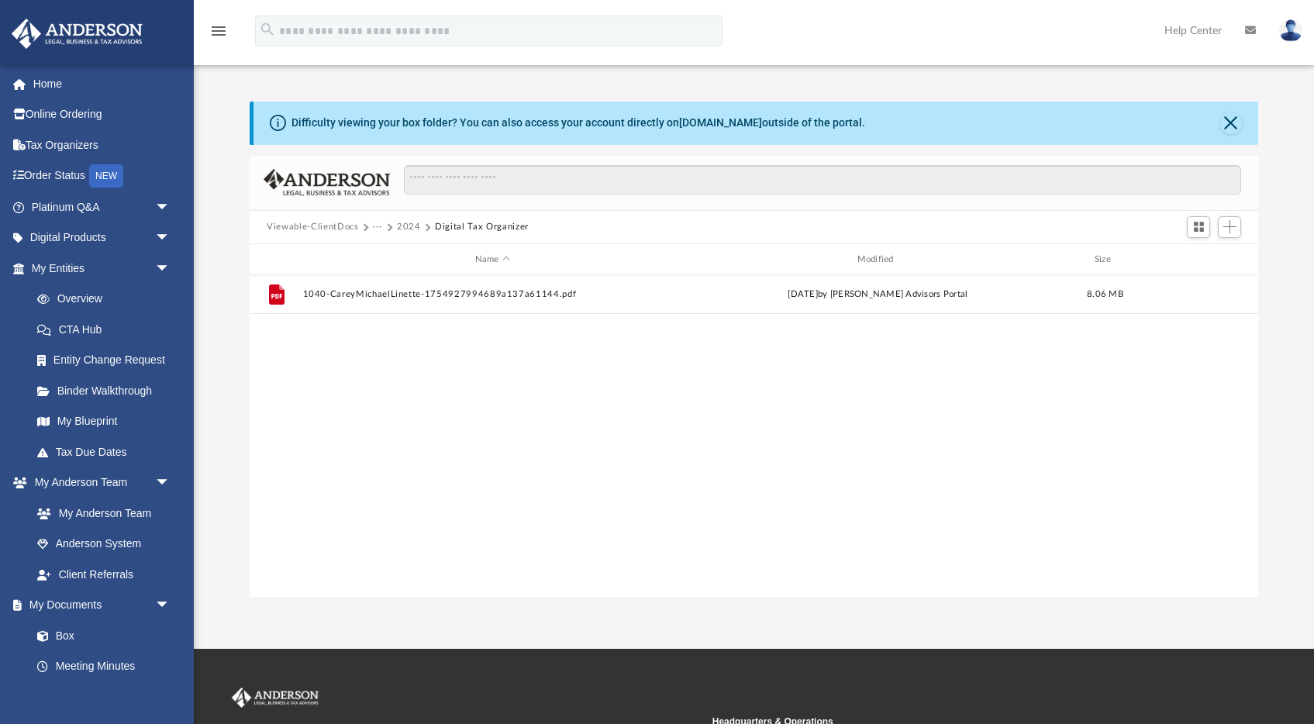
click at [400, 225] on button "2024" at bounding box center [409, 227] width 24 height 14
click at [373, 229] on button "···" at bounding box center [378, 227] width 10 height 14
click at [338, 227] on button "Viewable-ClientDocs" at bounding box center [312, 227] width 91 height 14
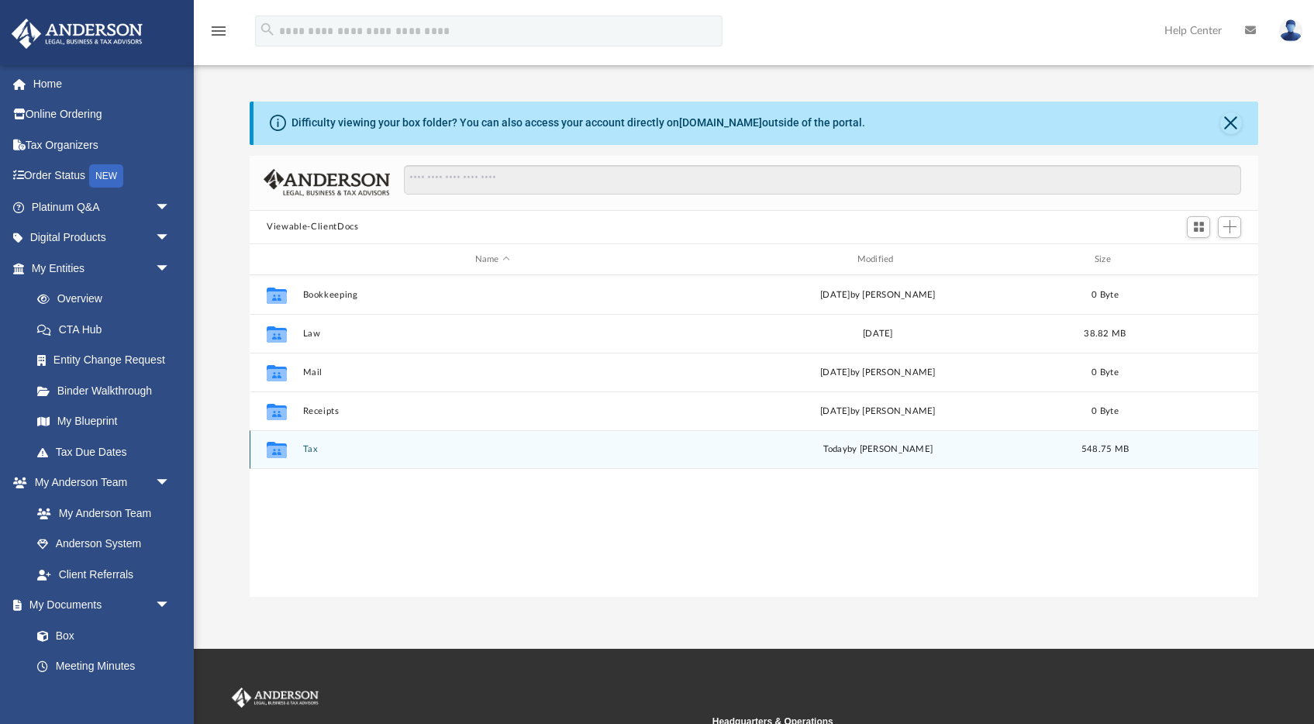
click at [313, 443] on div "Collaborated Folder Tax [DATE] by [PERSON_NAME] 548.75 MB" at bounding box center [754, 449] width 1008 height 39
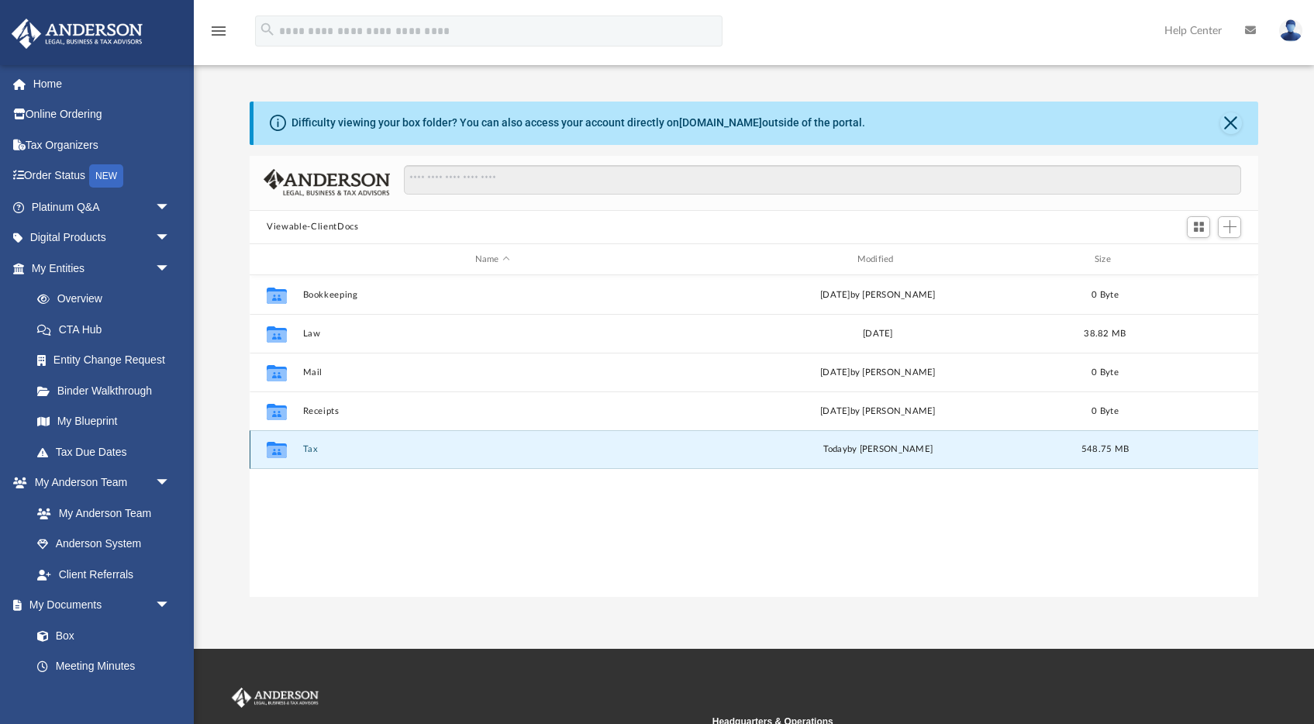
click at [312, 446] on button "Tax" at bounding box center [492, 450] width 379 height 10
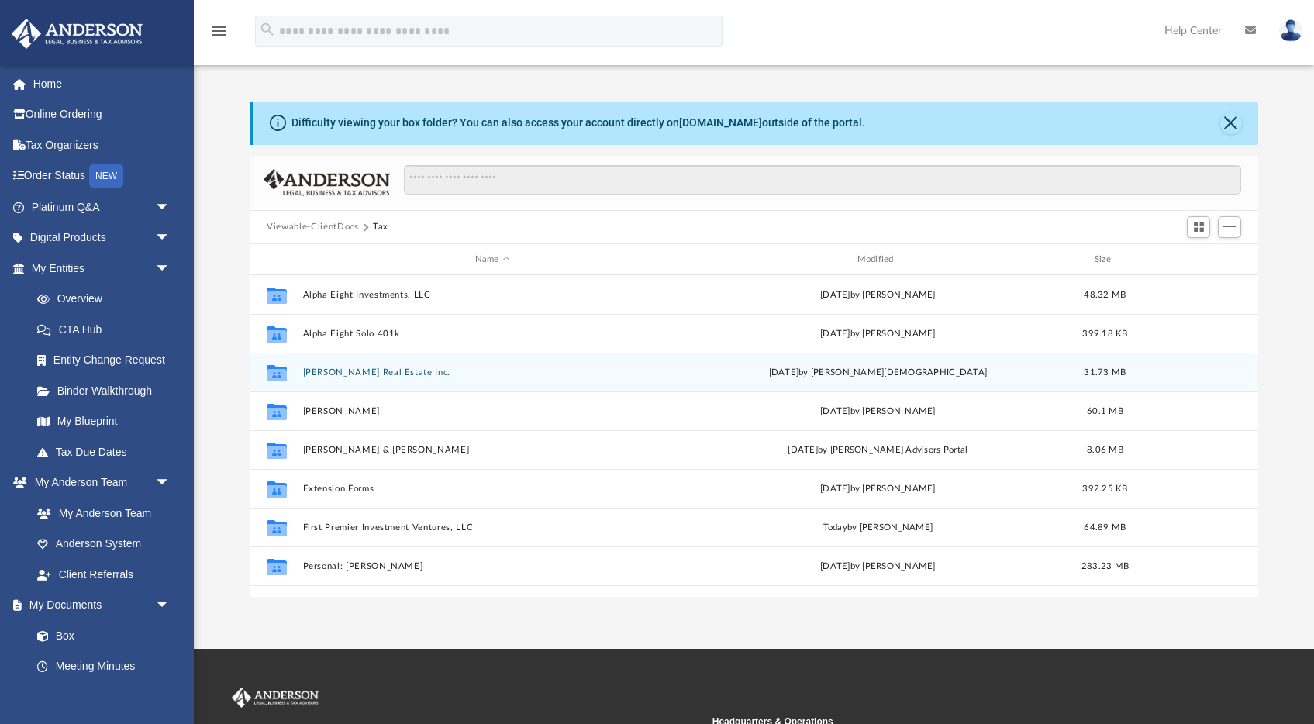
click at [326, 376] on button "[PERSON_NAME] Real Estate Inc." at bounding box center [492, 372] width 379 height 10
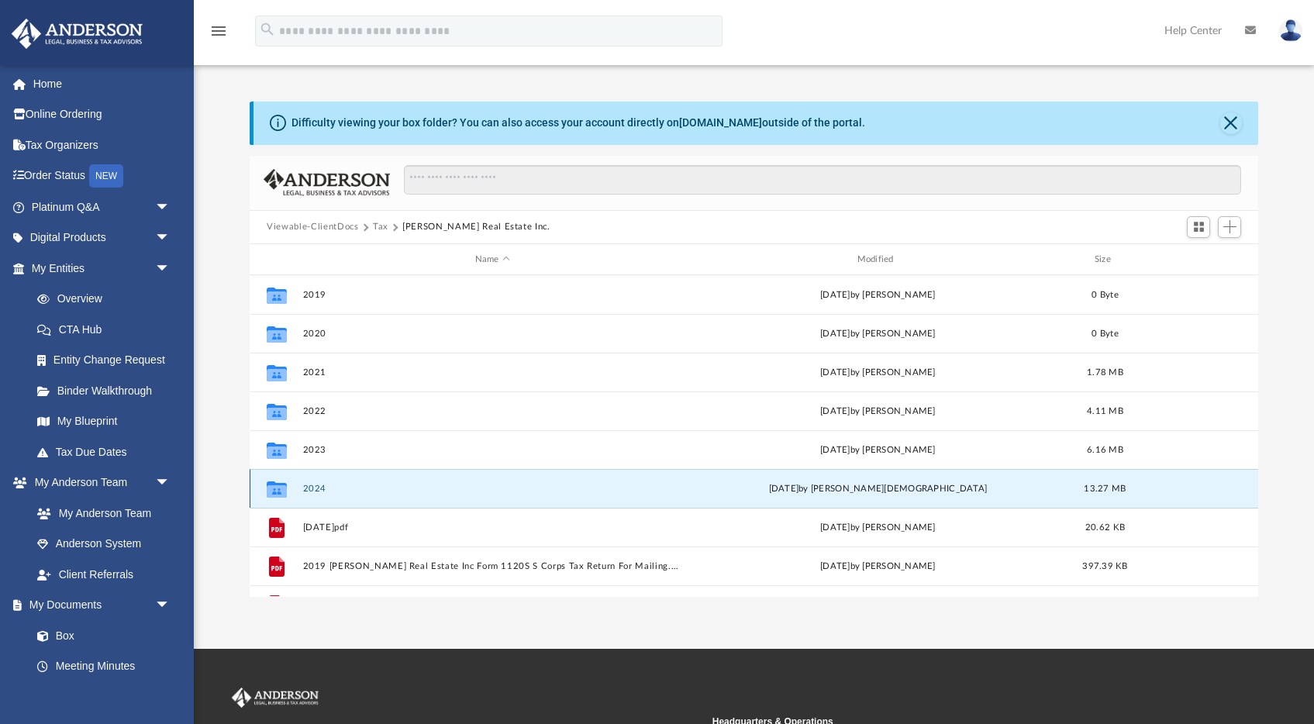
click at [319, 488] on button "2024" at bounding box center [492, 489] width 379 height 10
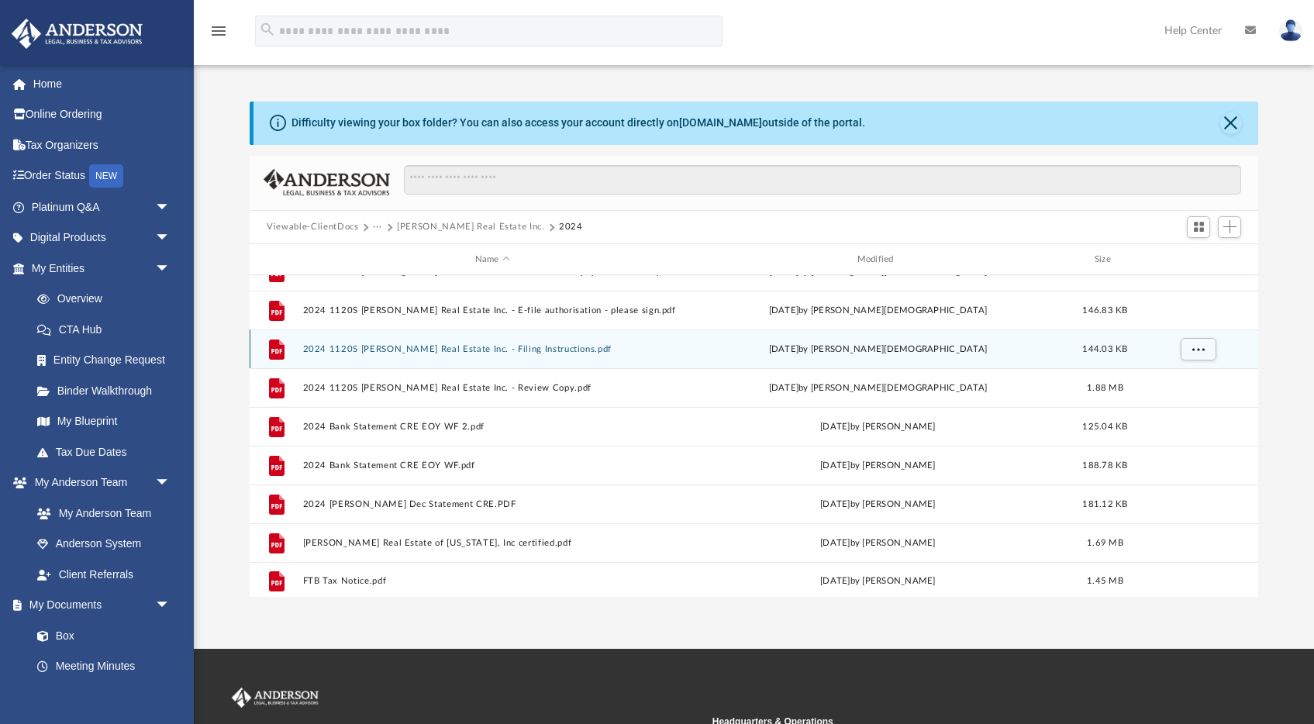
scroll to position [222, 0]
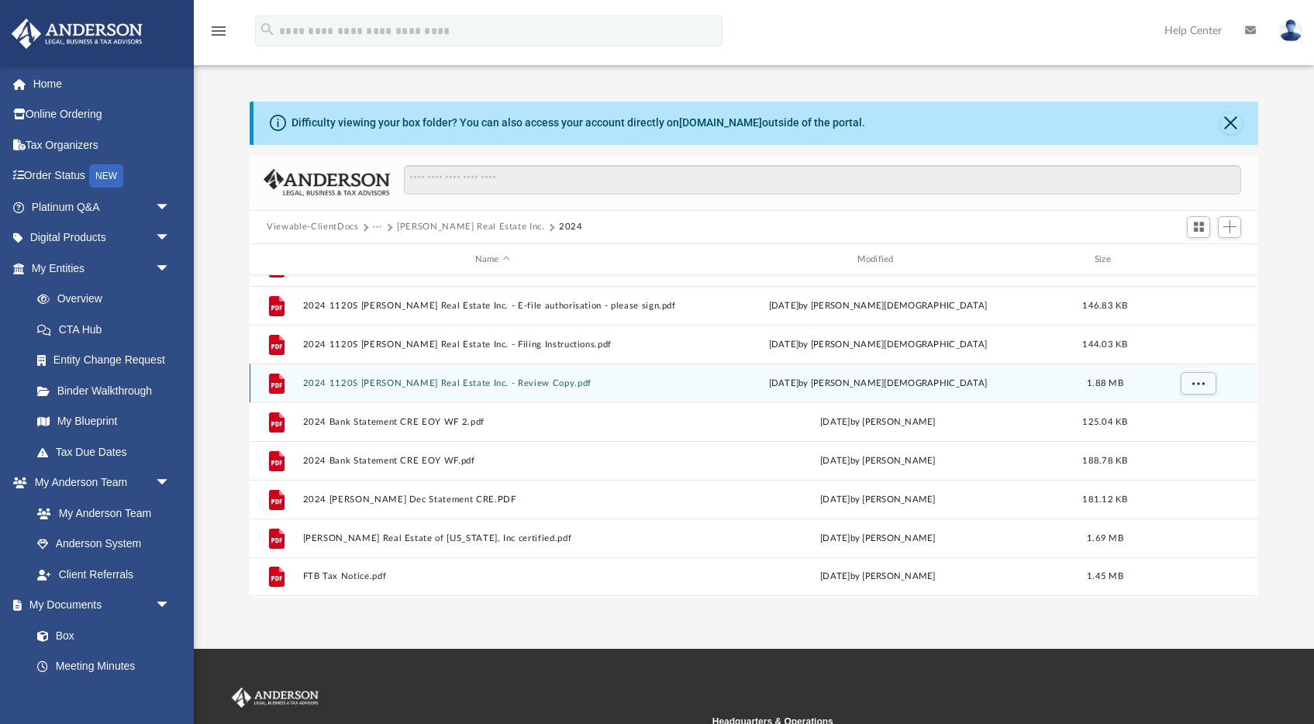
click at [383, 385] on button "2024 1120S [PERSON_NAME] Real Estate Inc. - Review Copy.pdf" at bounding box center [492, 383] width 379 height 10
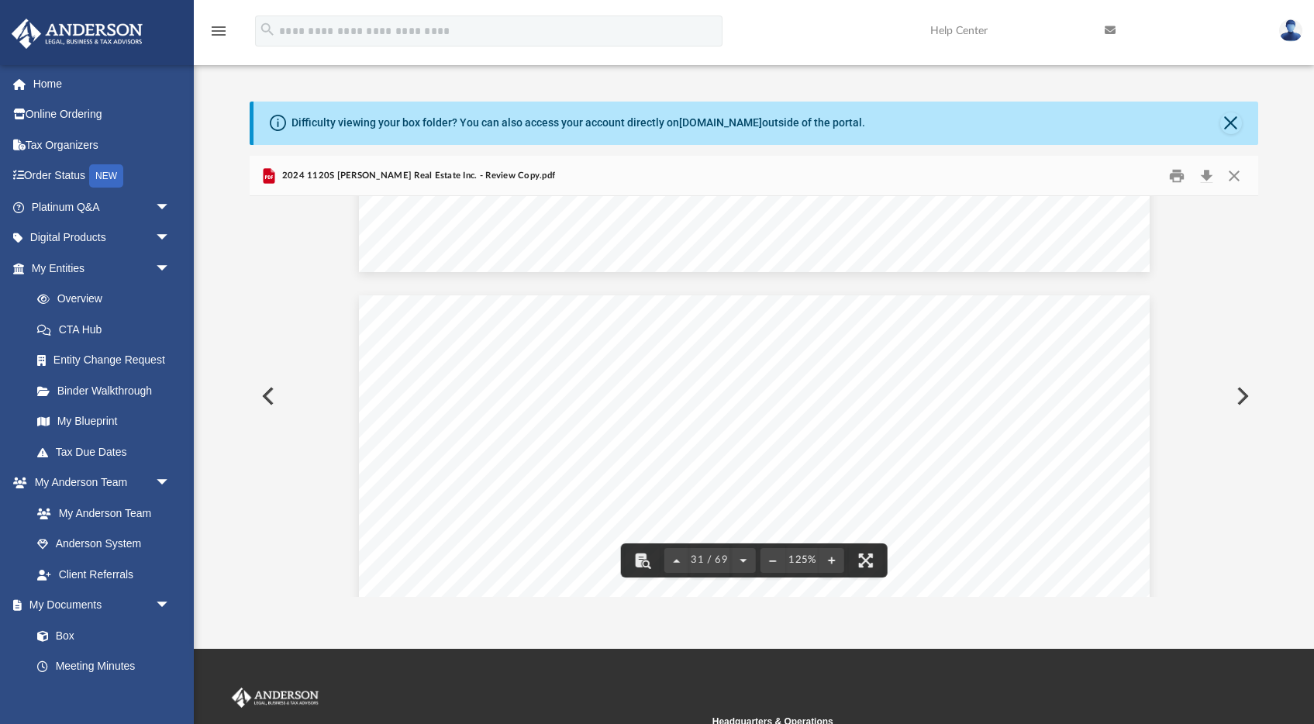
scroll to position [31303, 0]
